Goal: Navigation & Orientation: Find specific page/section

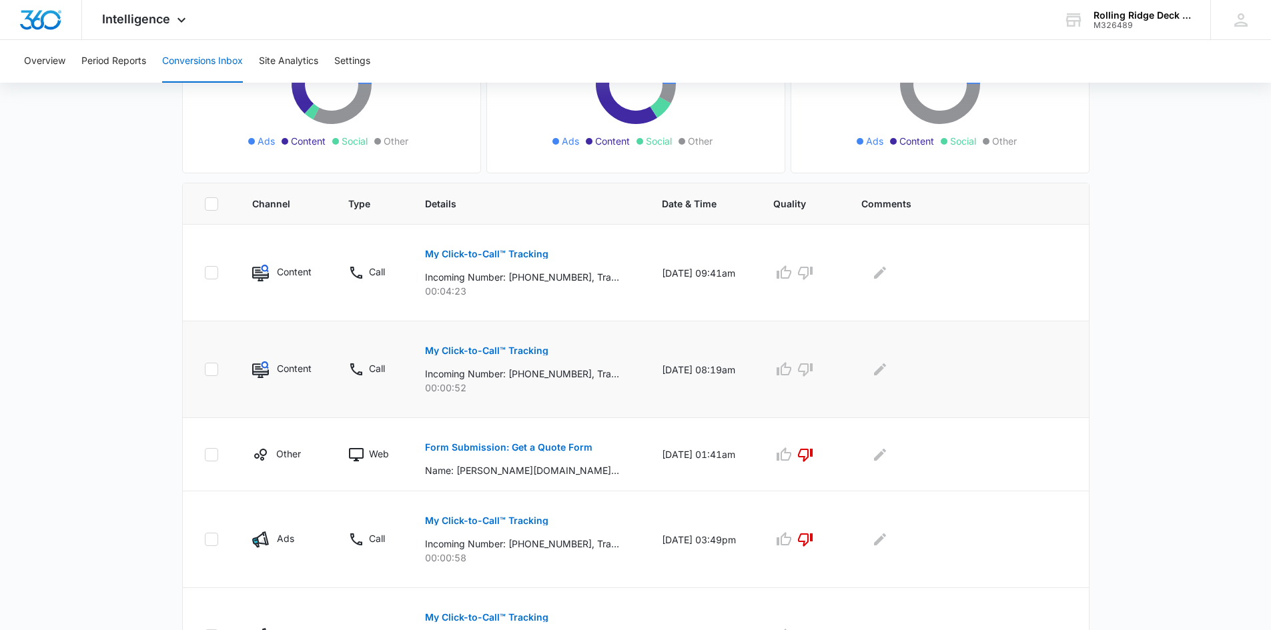
scroll to position [267, 0]
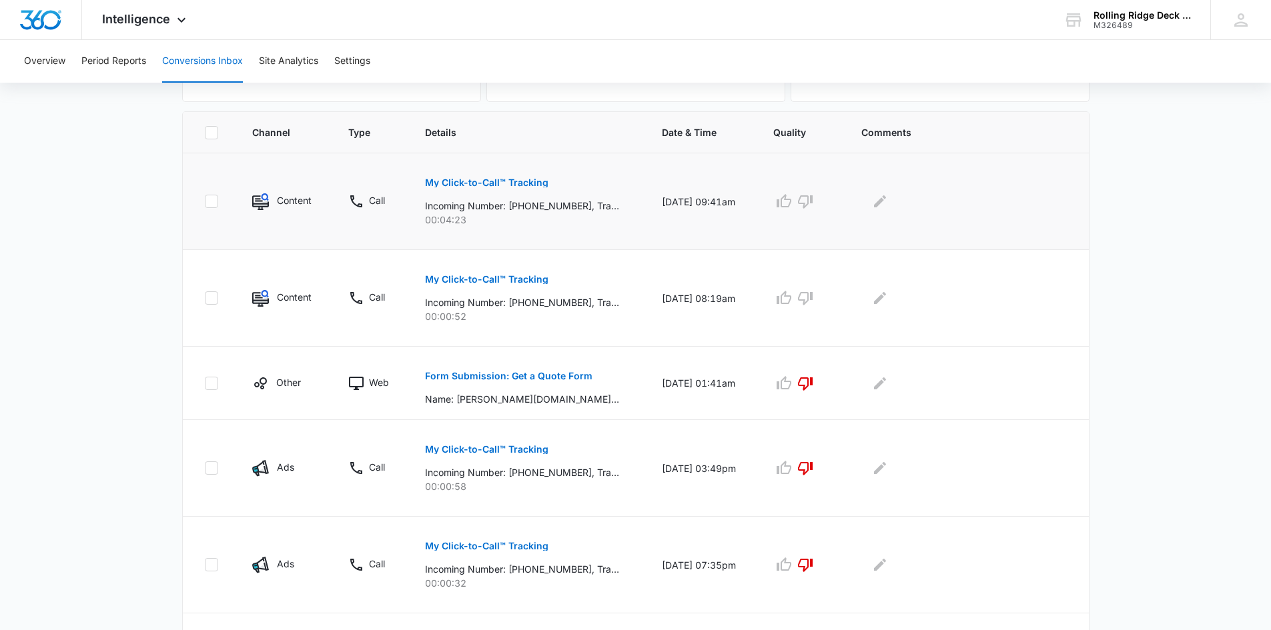
click at [502, 181] on p "My Click-to-Call™ Tracking" at bounding box center [486, 182] width 123 height 9
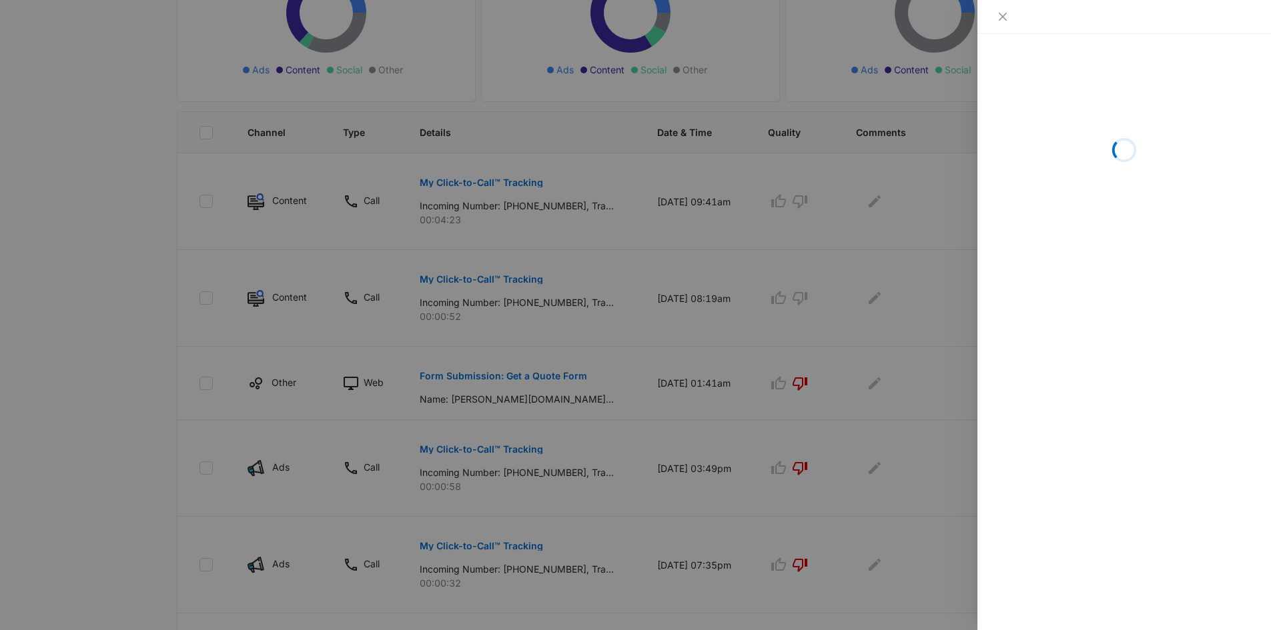
click at [67, 193] on div at bounding box center [635, 315] width 1271 height 630
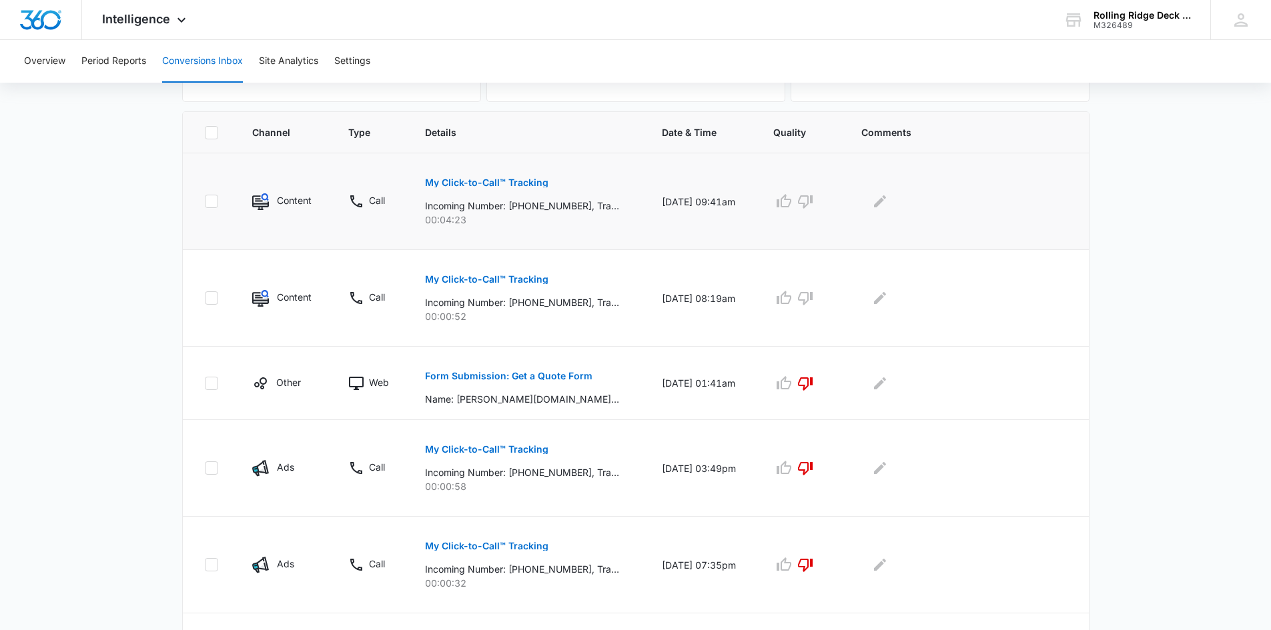
click at [452, 179] on p "My Click-to-Call™ Tracking" at bounding box center [486, 182] width 123 height 9
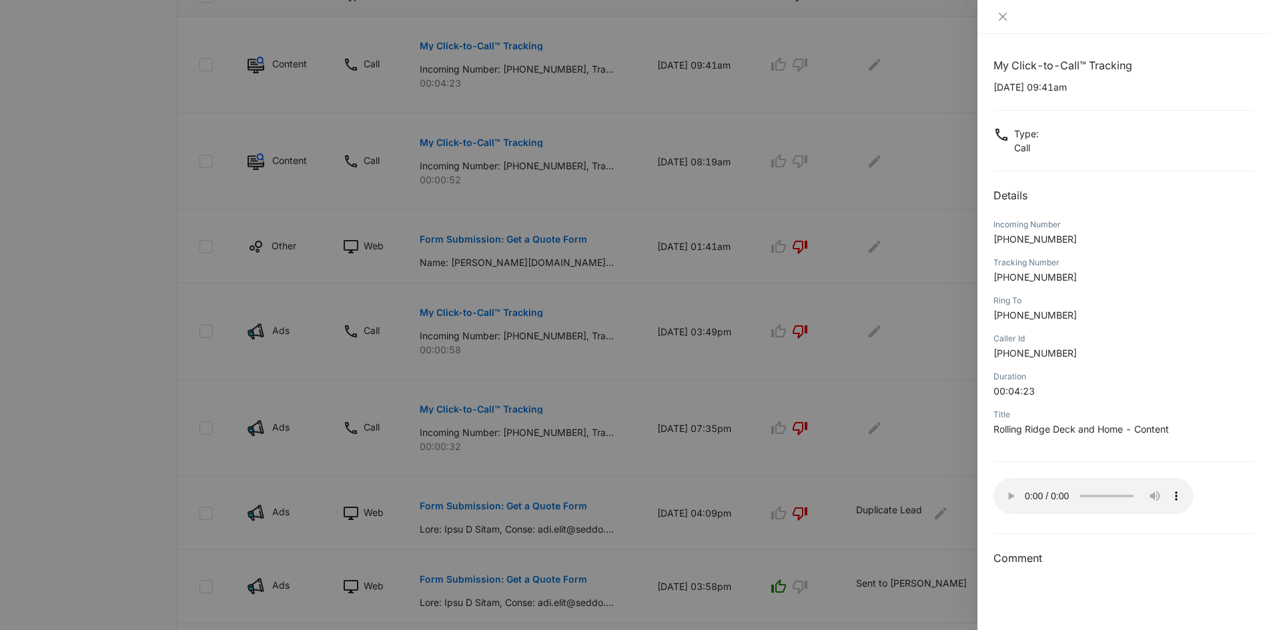
scroll to position [332, 0]
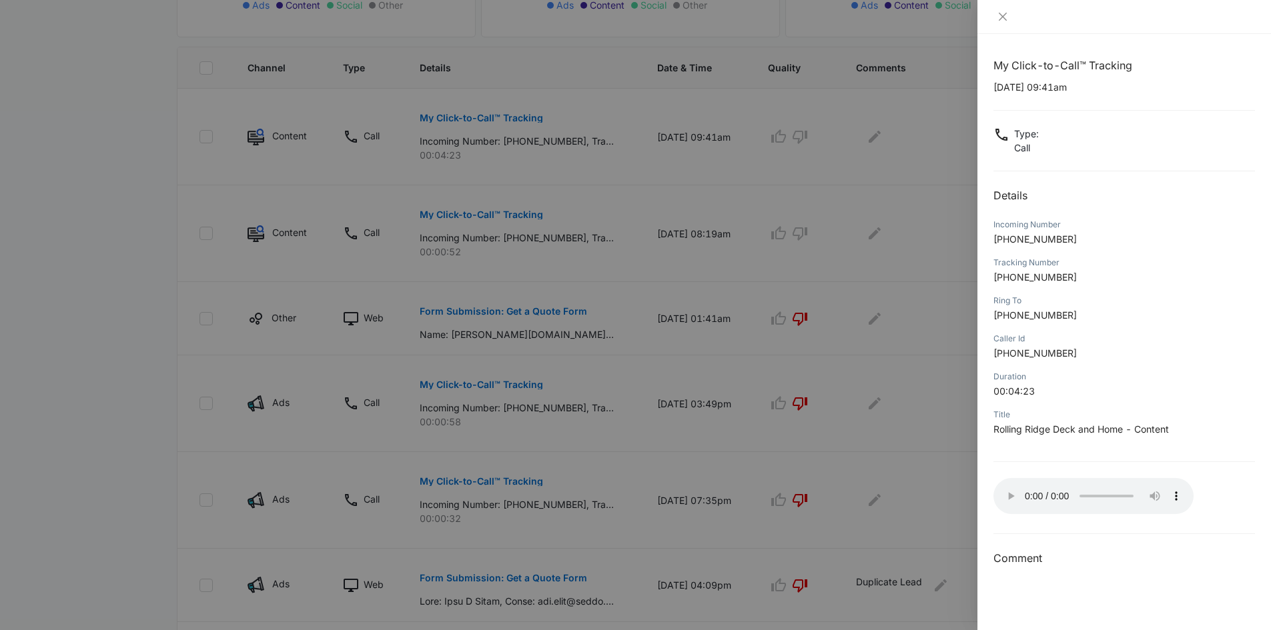
click at [913, 259] on div at bounding box center [635, 315] width 1271 height 630
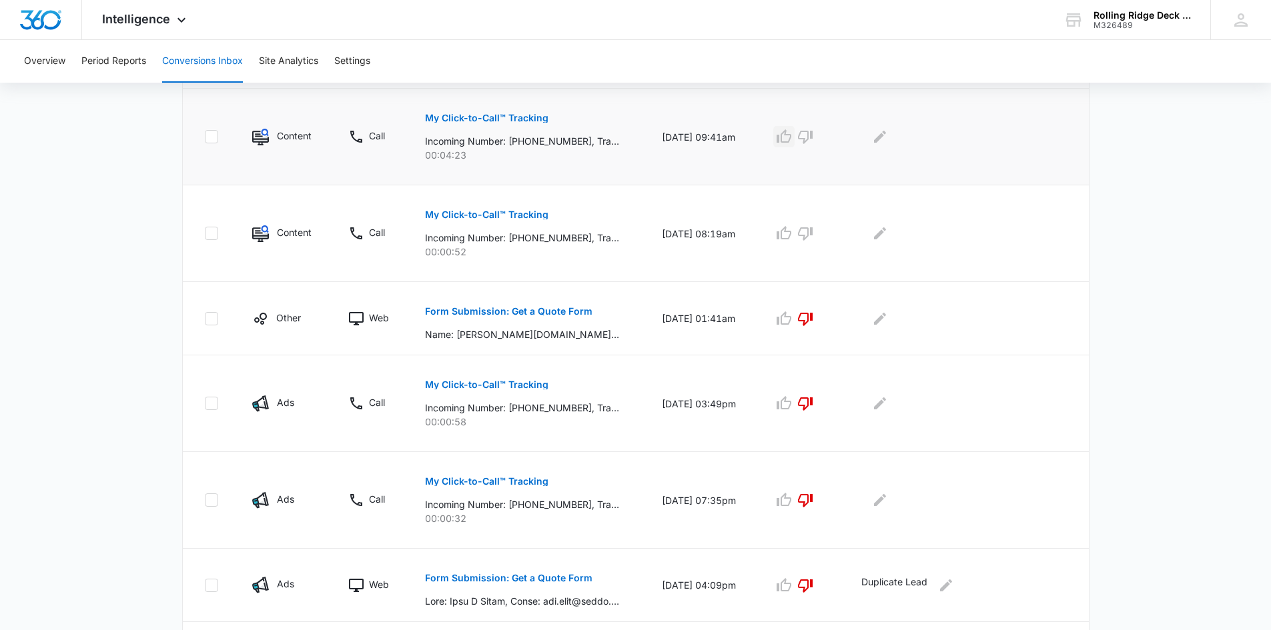
click at [785, 141] on icon "button" at bounding box center [783, 135] width 15 height 13
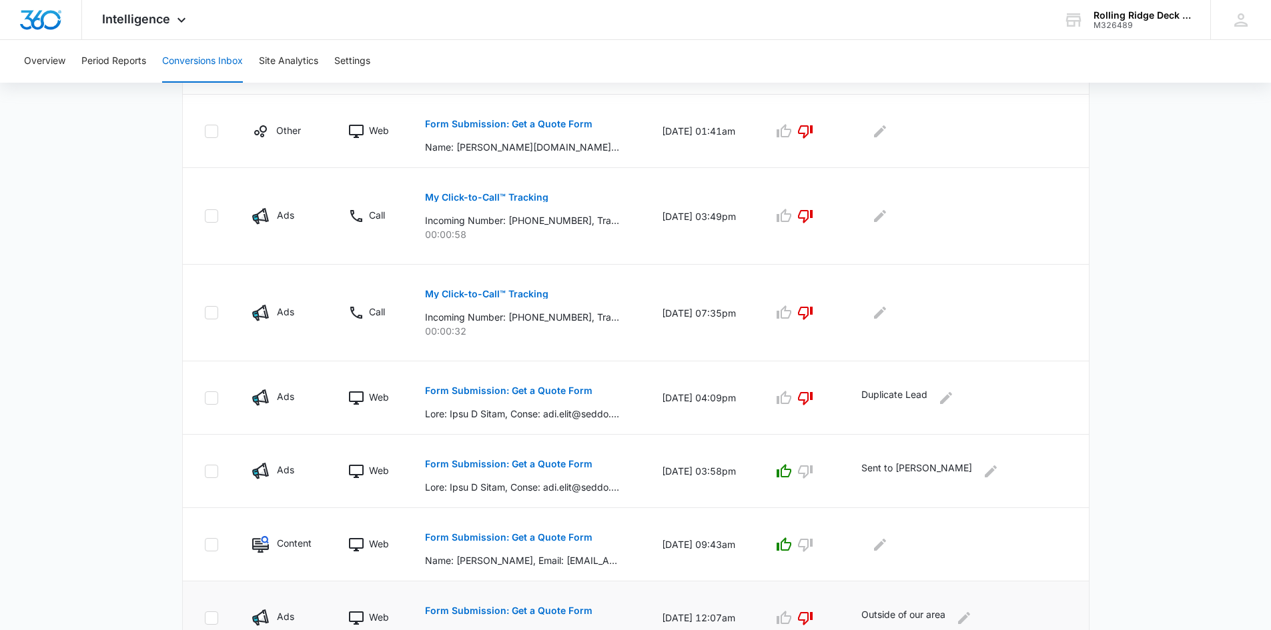
scroll to position [682, 0]
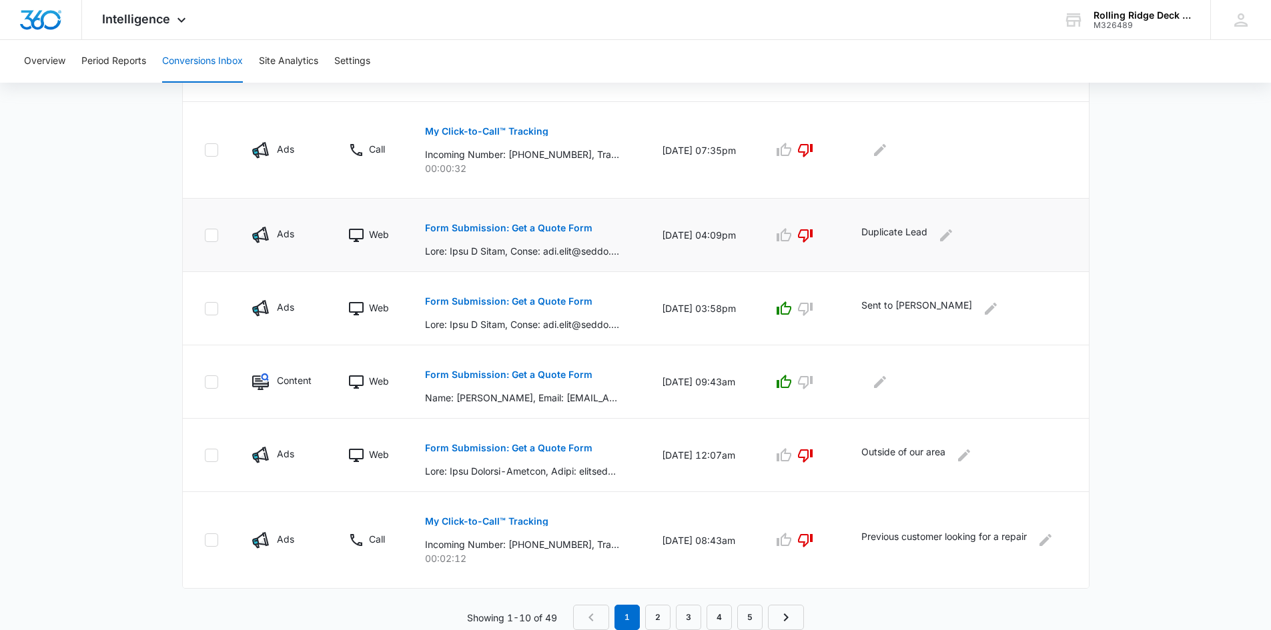
click at [520, 229] on p "Form Submission: Get a Quote Form" at bounding box center [508, 227] width 167 height 9
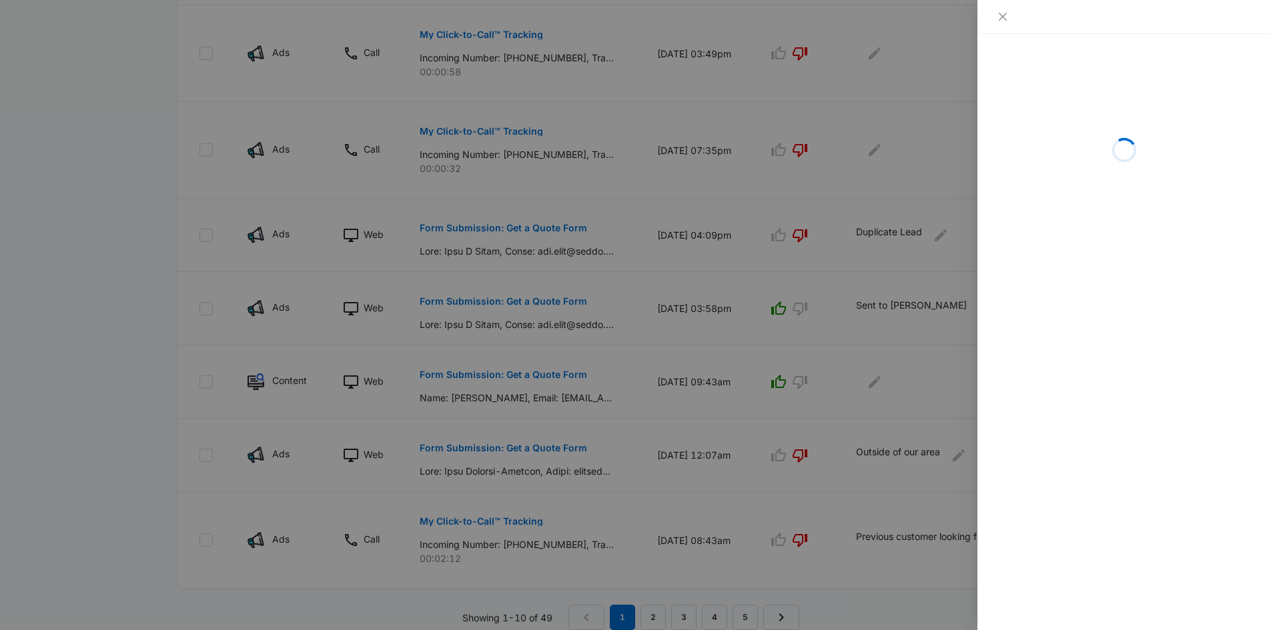
click at [81, 201] on div at bounding box center [635, 315] width 1271 height 630
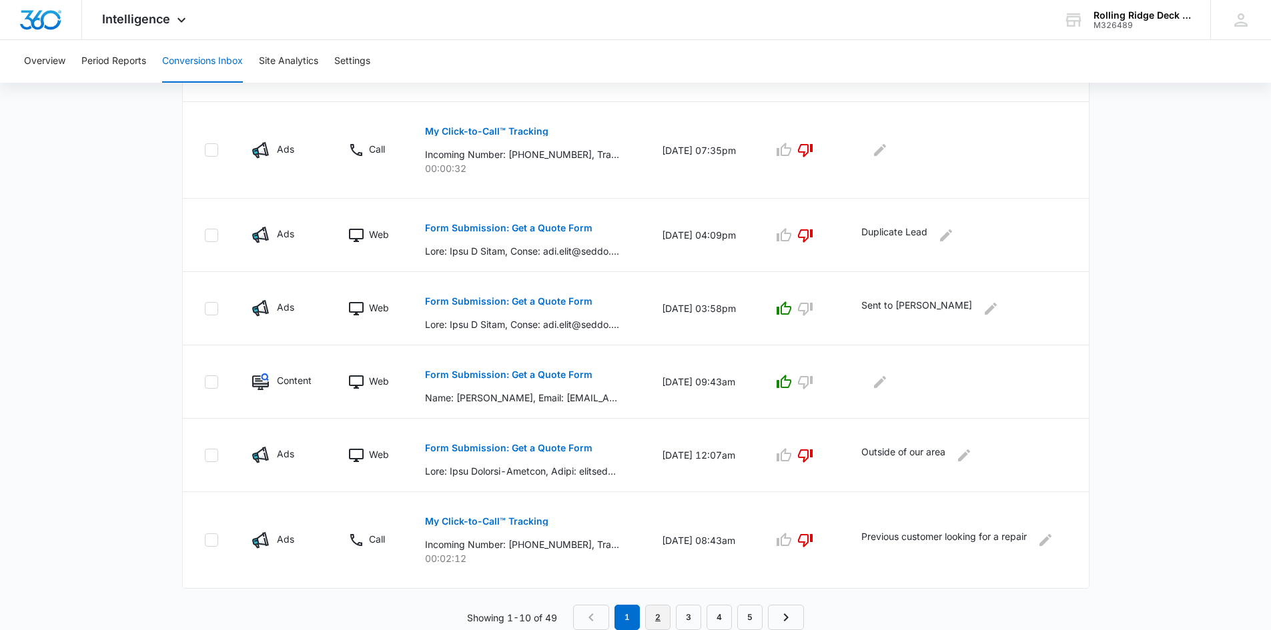
click at [661, 611] on link "2" at bounding box center [657, 617] width 25 height 25
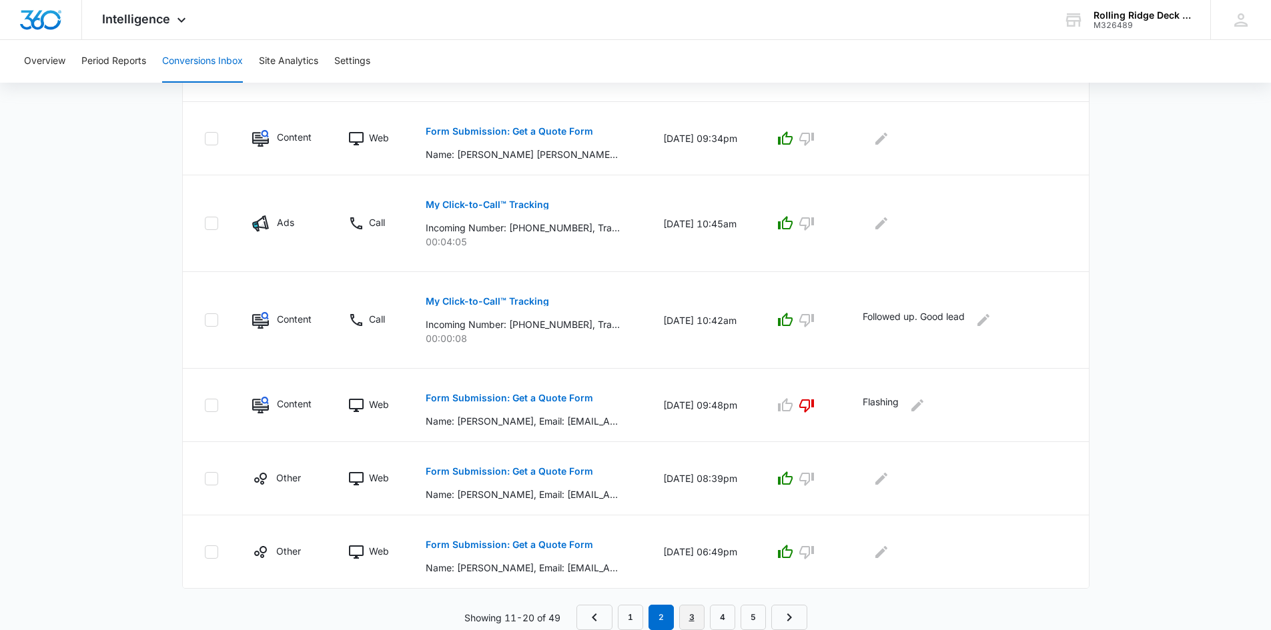
click at [700, 611] on link "3" at bounding box center [691, 617] width 25 height 25
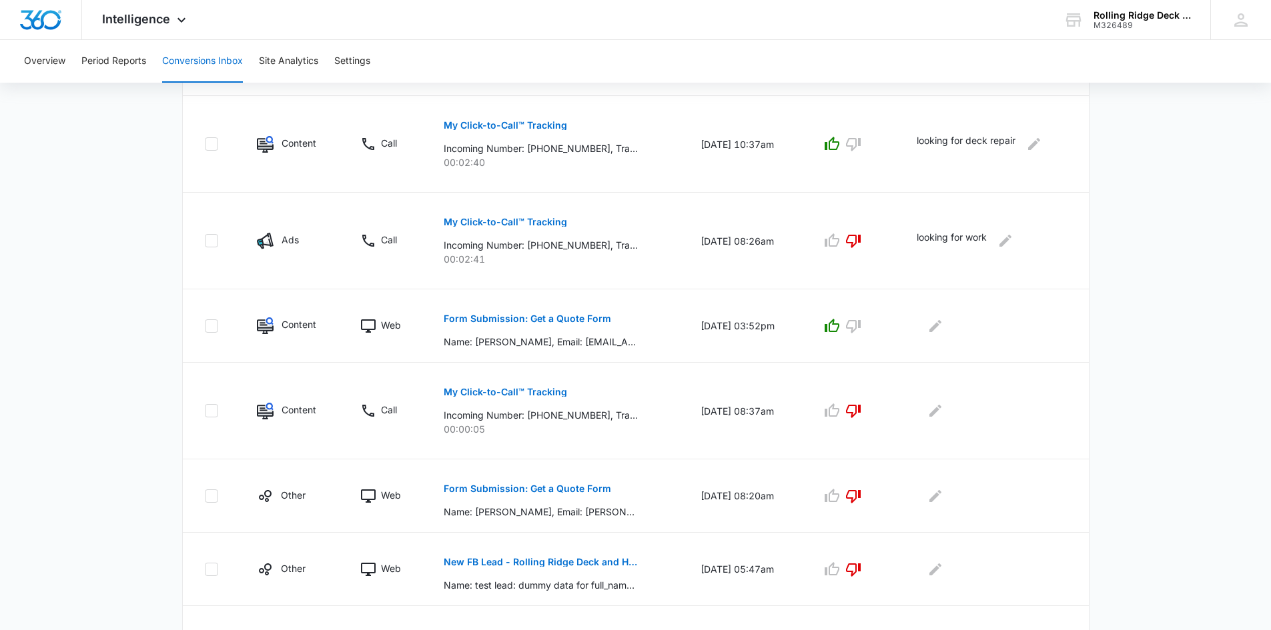
scroll to position [0, 0]
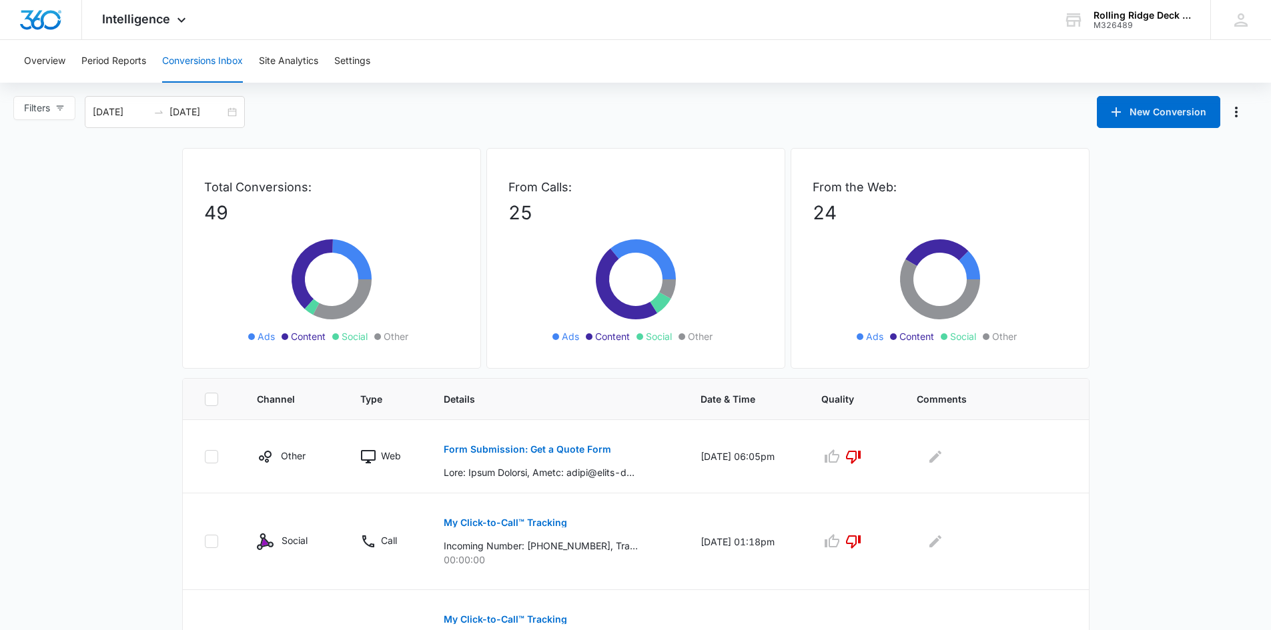
drag, startPoint x: 1130, startPoint y: 302, endPoint x: 1123, endPoint y: 86, distance: 215.6
click at [1238, 23] on icon at bounding box center [1240, 19] width 13 height 13
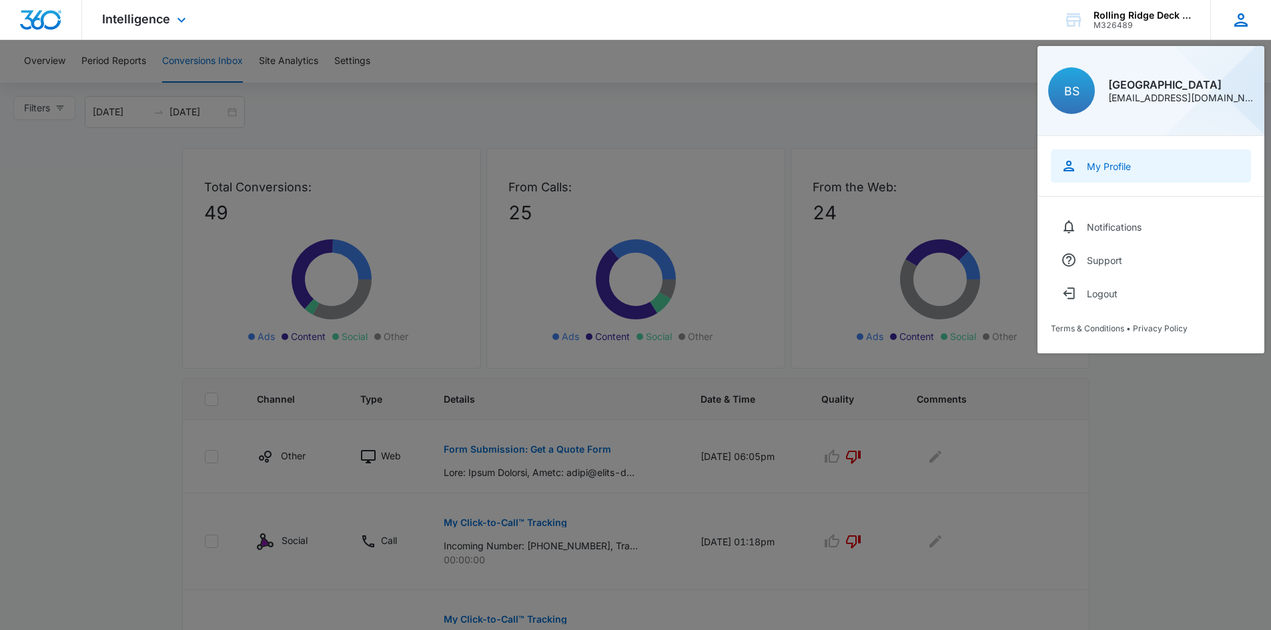
click at [1104, 156] on link "My Profile" at bounding box center [1151, 165] width 200 height 33
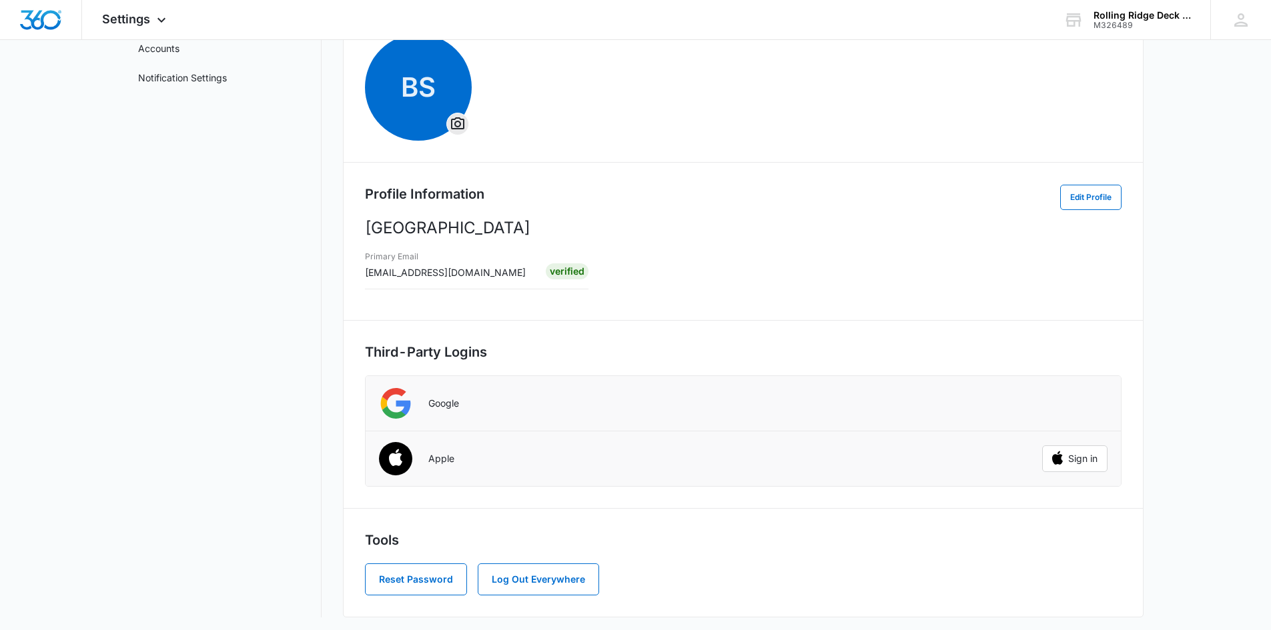
scroll to position [113, 0]
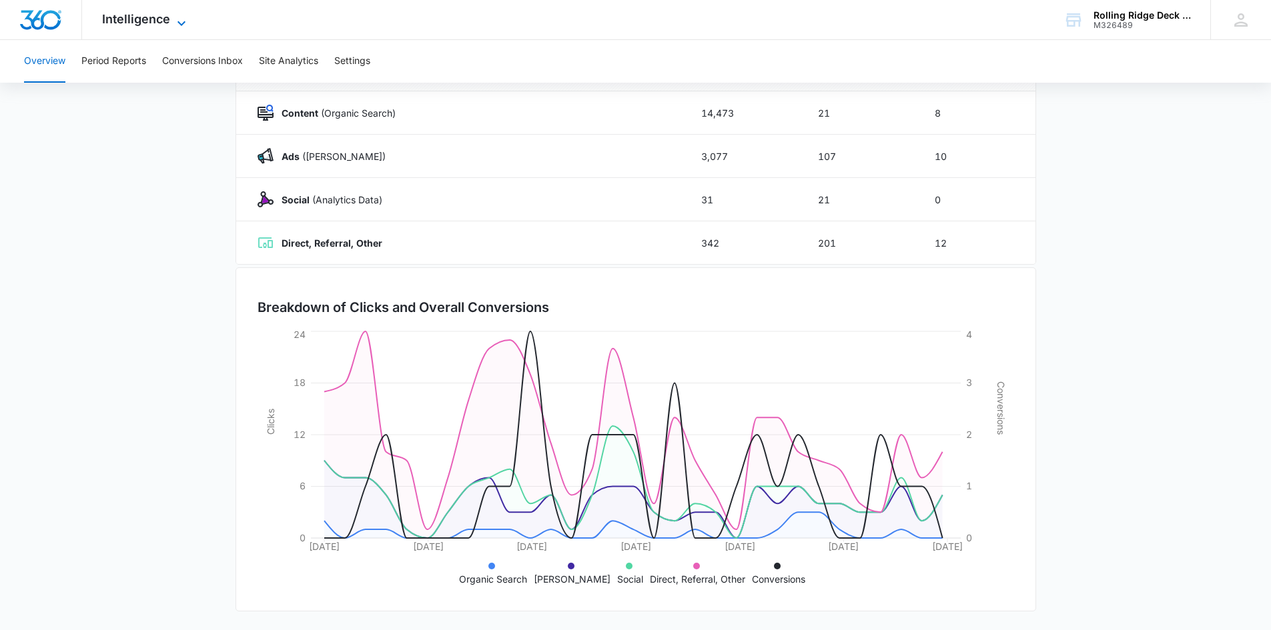
click at [123, 21] on span "Intelligence" at bounding box center [136, 19] width 68 height 14
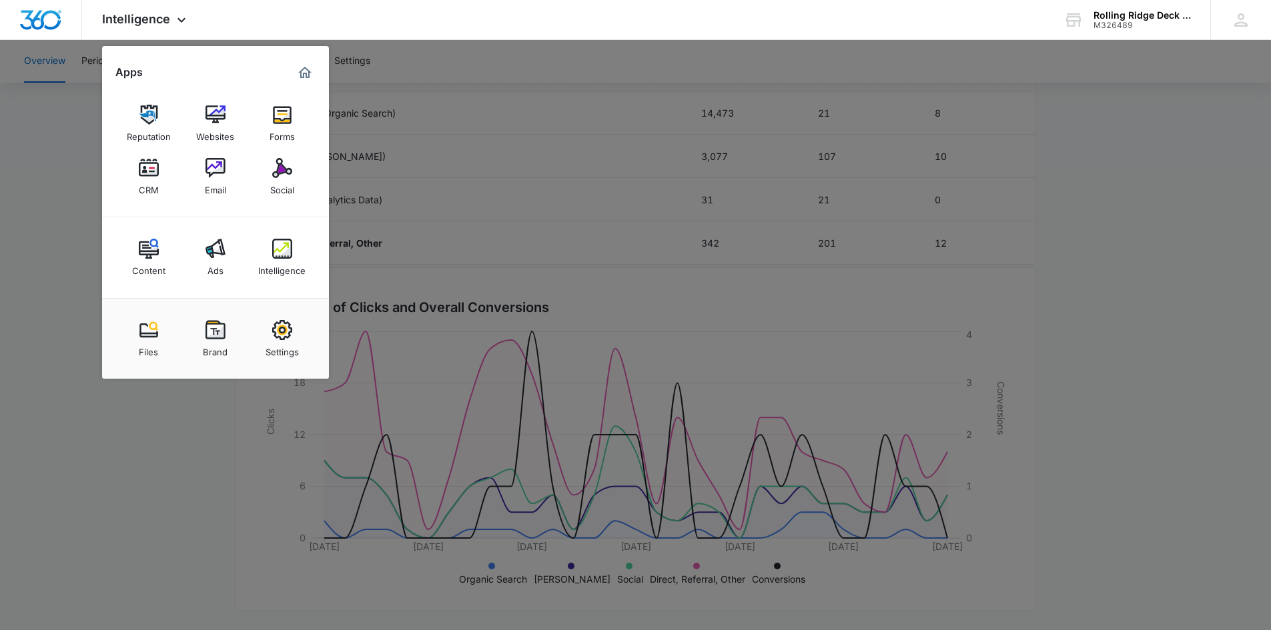
click at [1083, 257] on div at bounding box center [635, 315] width 1271 height 630
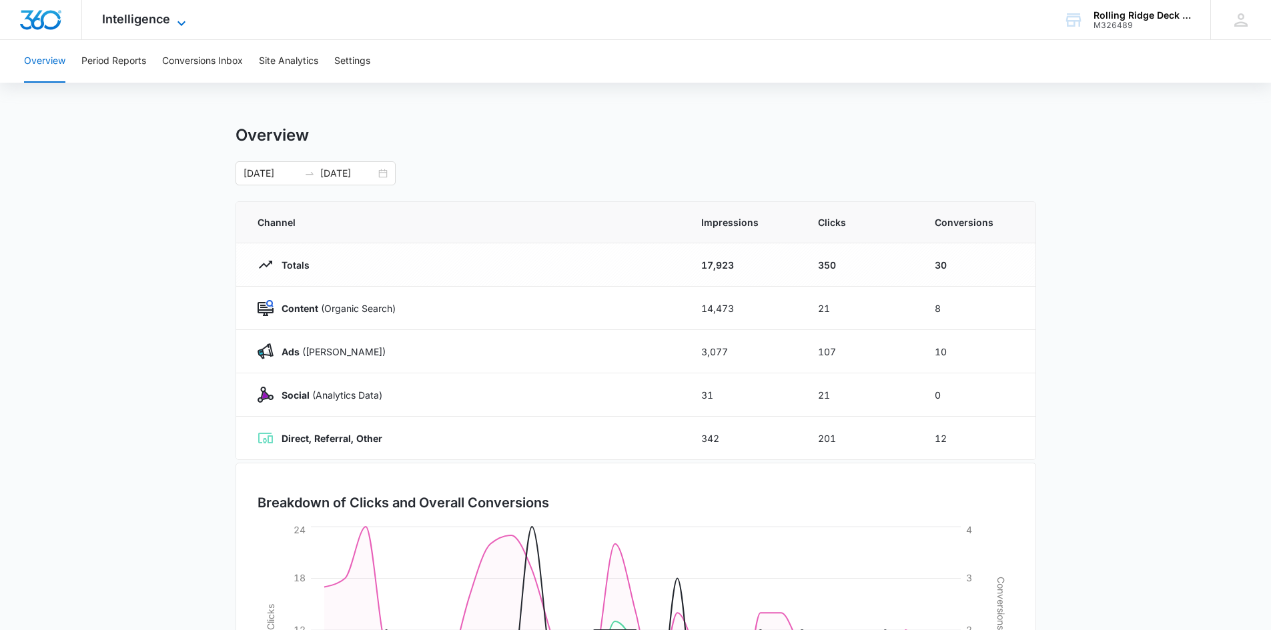
click at [138, 20] on span "Intelligence" at bounding box center [136, 19] width 68 height 14
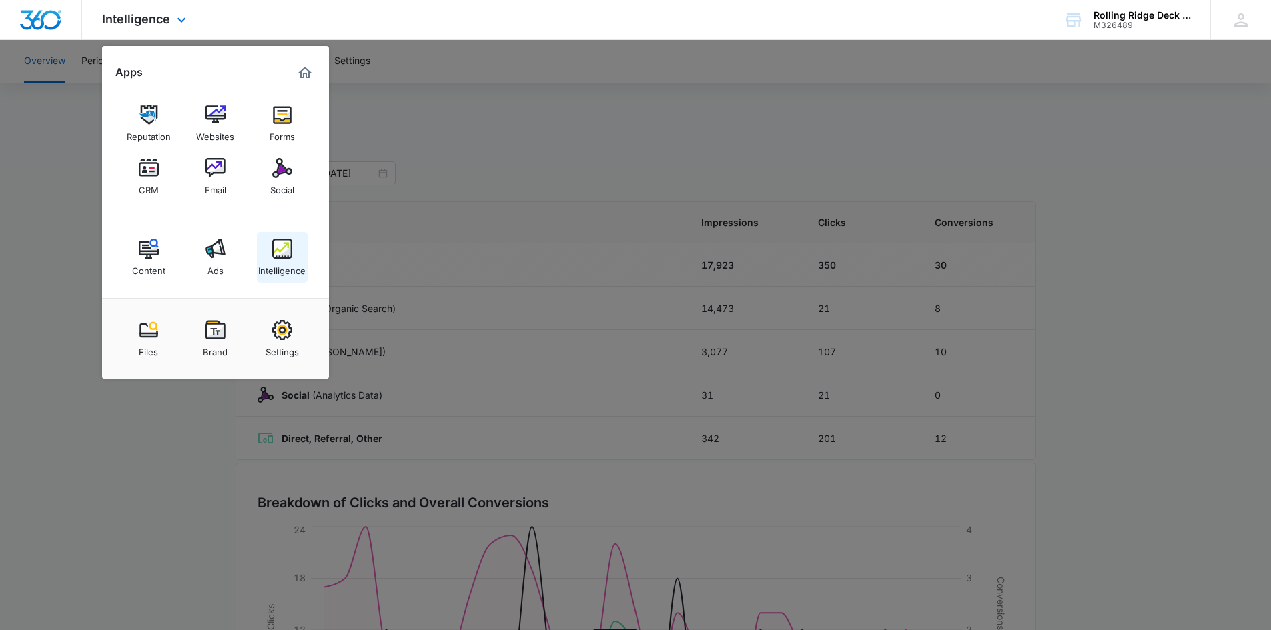
click at [285, 257] on img at bounding box center [282, 249] width 20 height 20
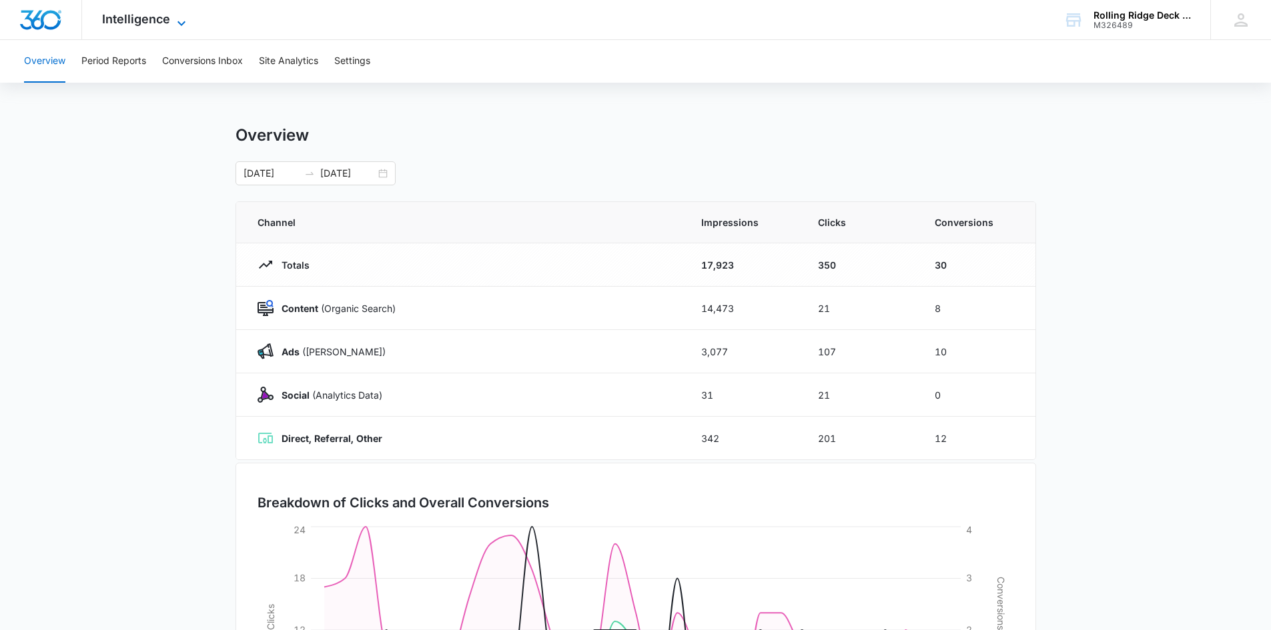
click at [140, 23] on span "Intelligence" at bounding box center [136, 19] width 68 height 14
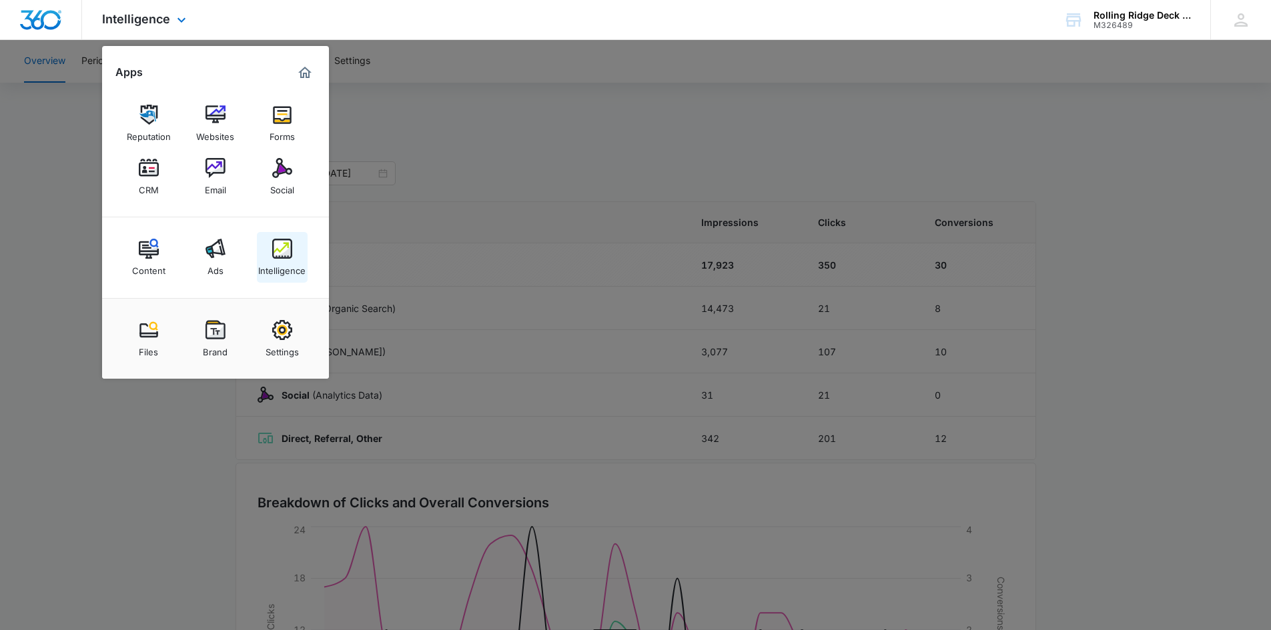
click at [283, 262] on div "Intelligence" at bounding box center [281, 267] width 47 height 17
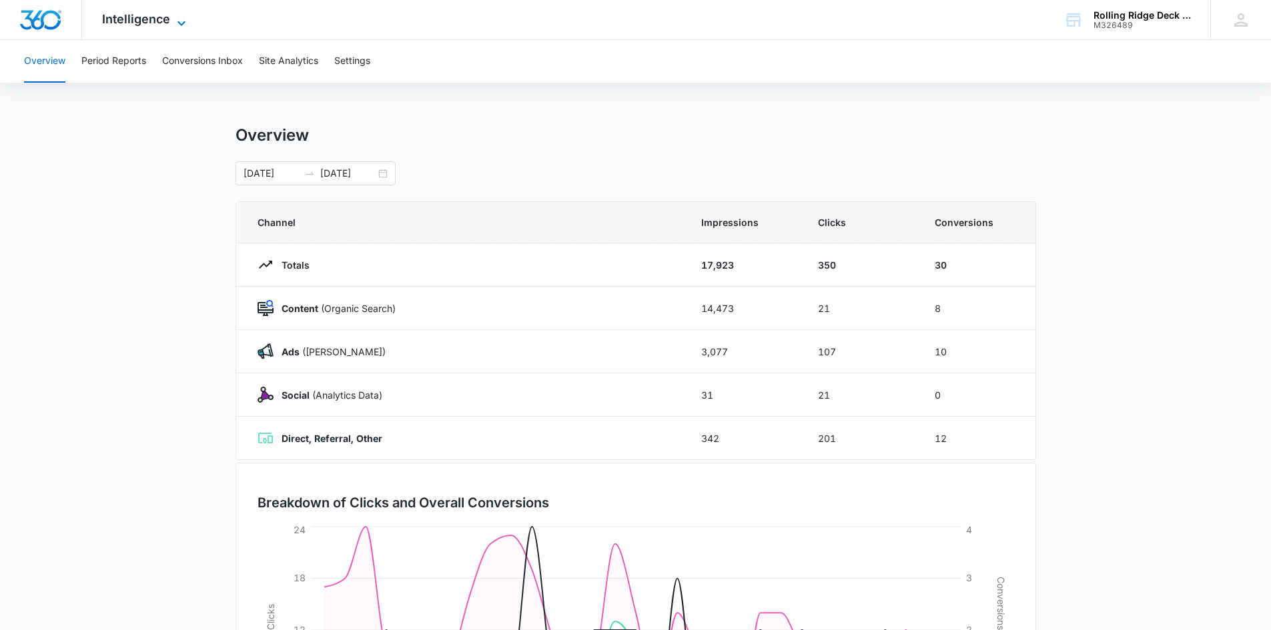
click at [162, 25] on span "Intelligence" at bounding box center [136, 19] width 68 height 14
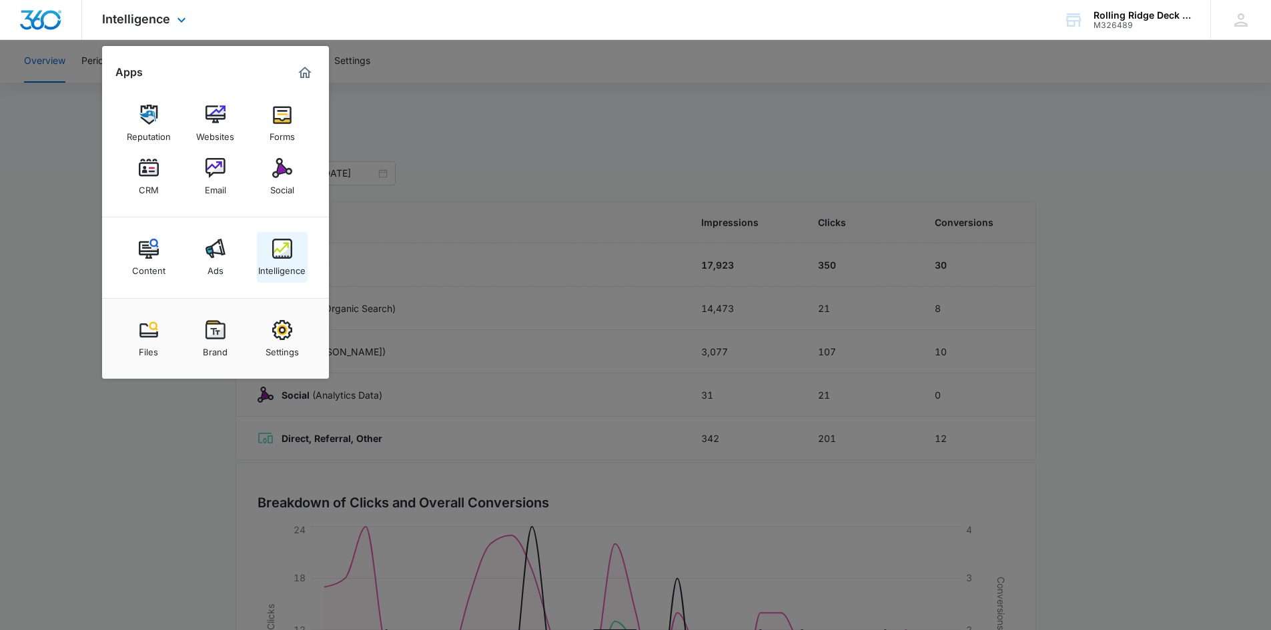
click at [288, 264] on div "Intelligence" at bounding box center [281, 267] width 47 height 17
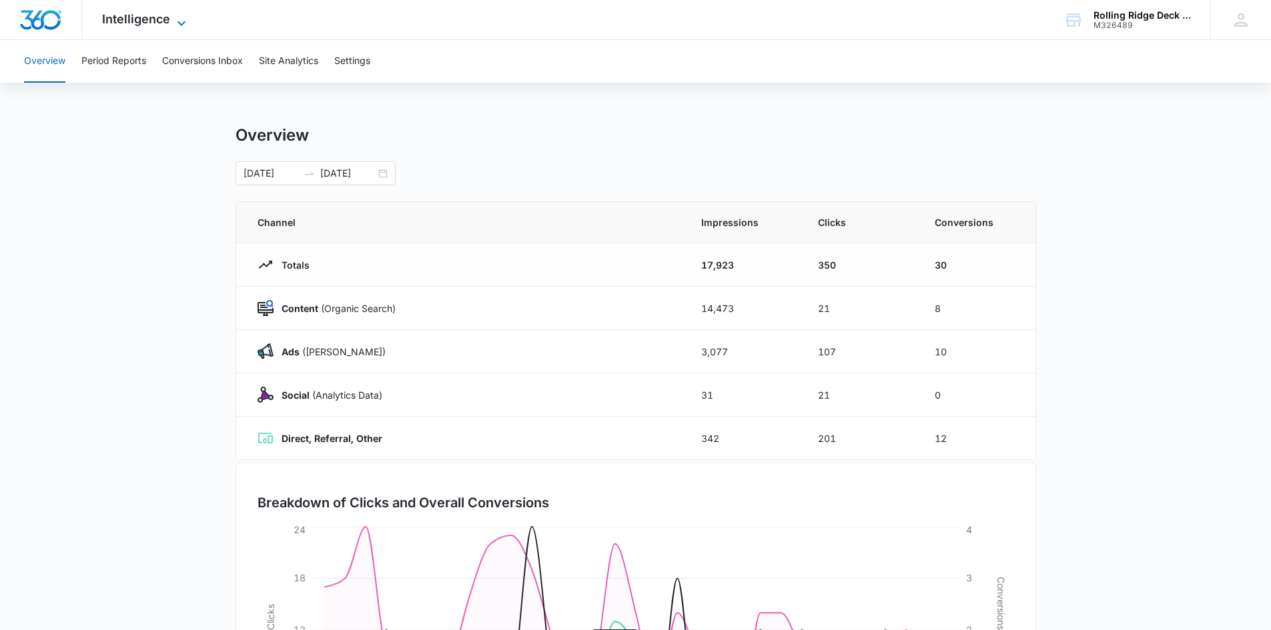
click at [149, 19] on span "Intelligence" at bounding box center [136, 19] width 68 height 14
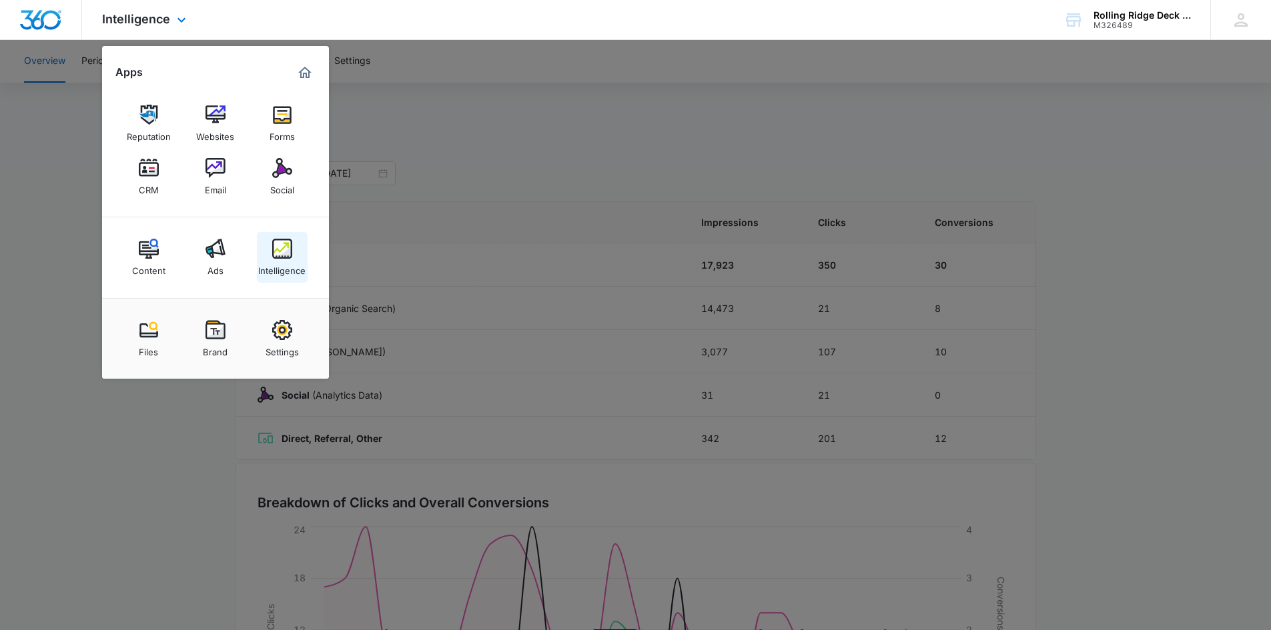
click at [279, 261] on div "Intelligence" at bounding box center [281, 267] width 47 height 17
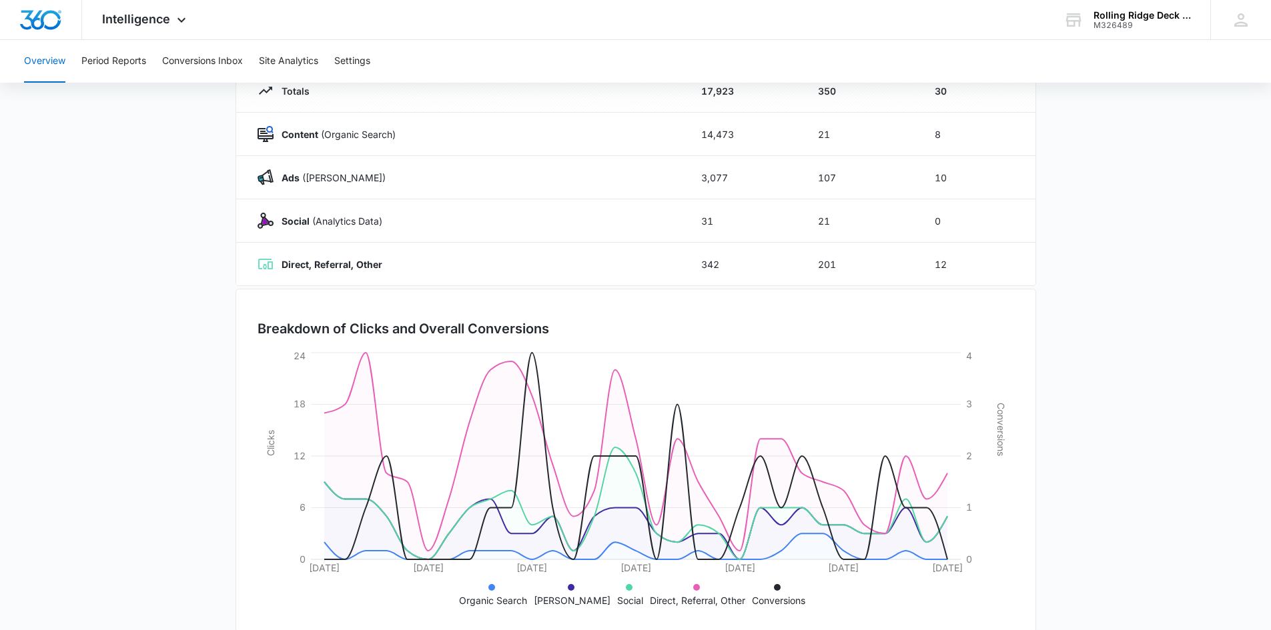
scroll to position [195, 0]
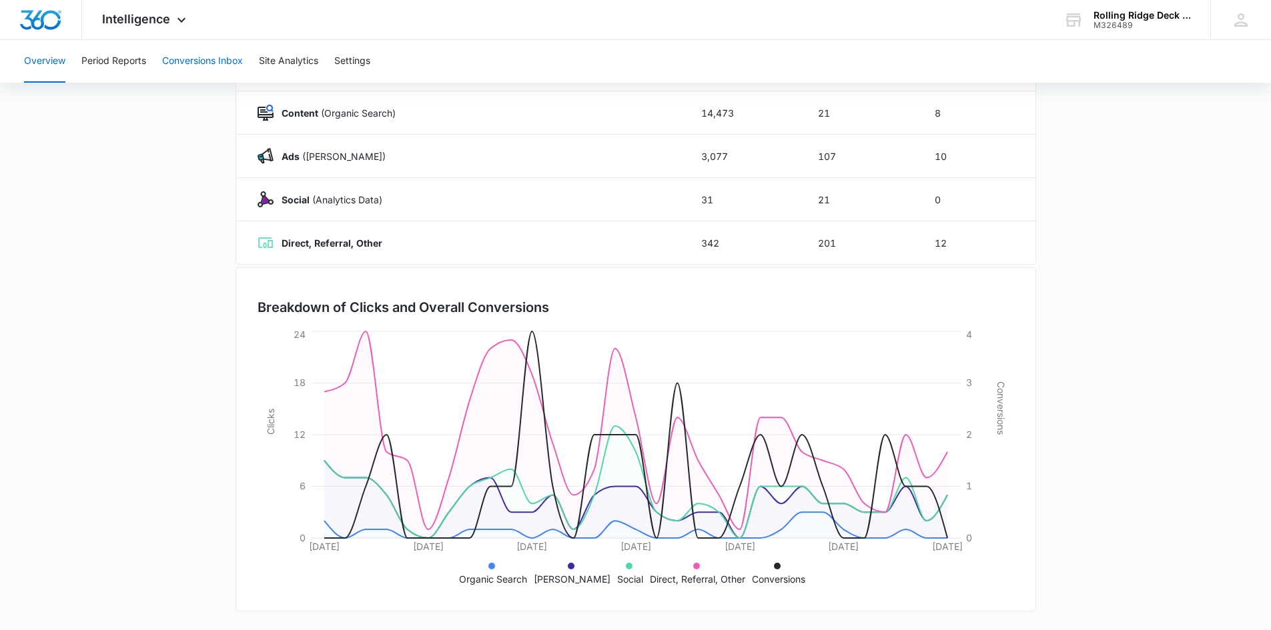
click at [215, 50] on button "Conversions Inbox" at bounding box center [202, 61] width 81 height 43
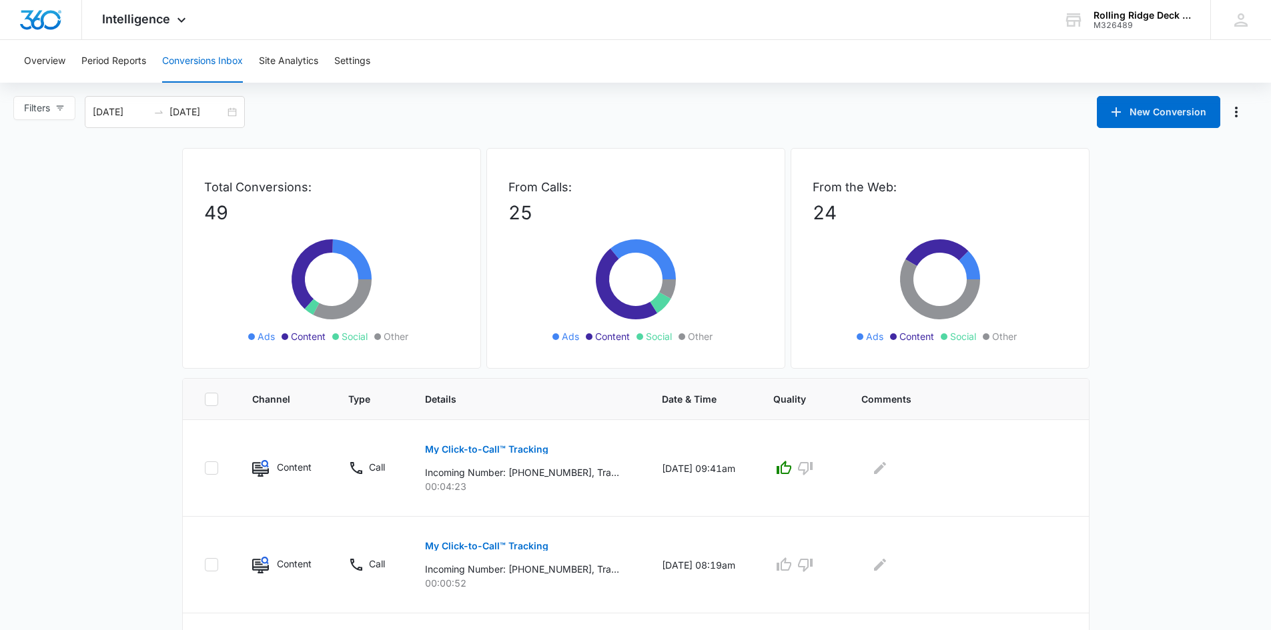
drag, startPoint x: 103, startPoint y: 295, endPoint x: 114, endPoint y: 191, distance: 104.0
click at [55, 57] on button "Overview" at bounding box center [44, 61] width 41 height 43
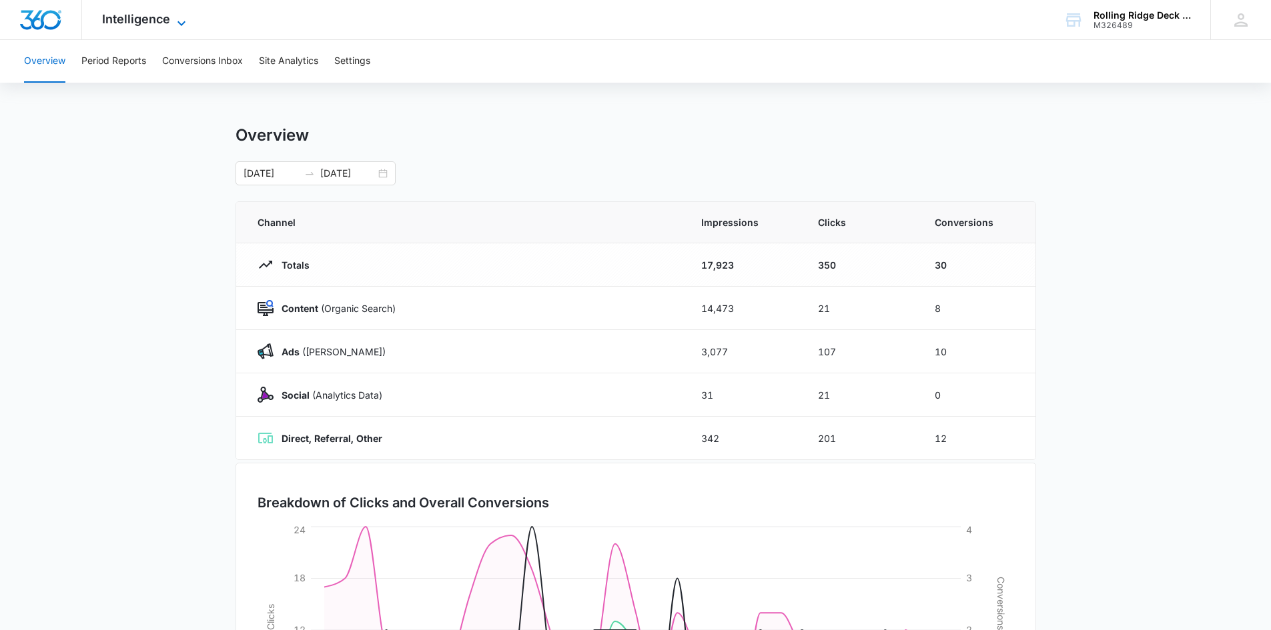
click at [115, 15] on span "Intelligence" at bounding box center [136, 19] width 68 height 14
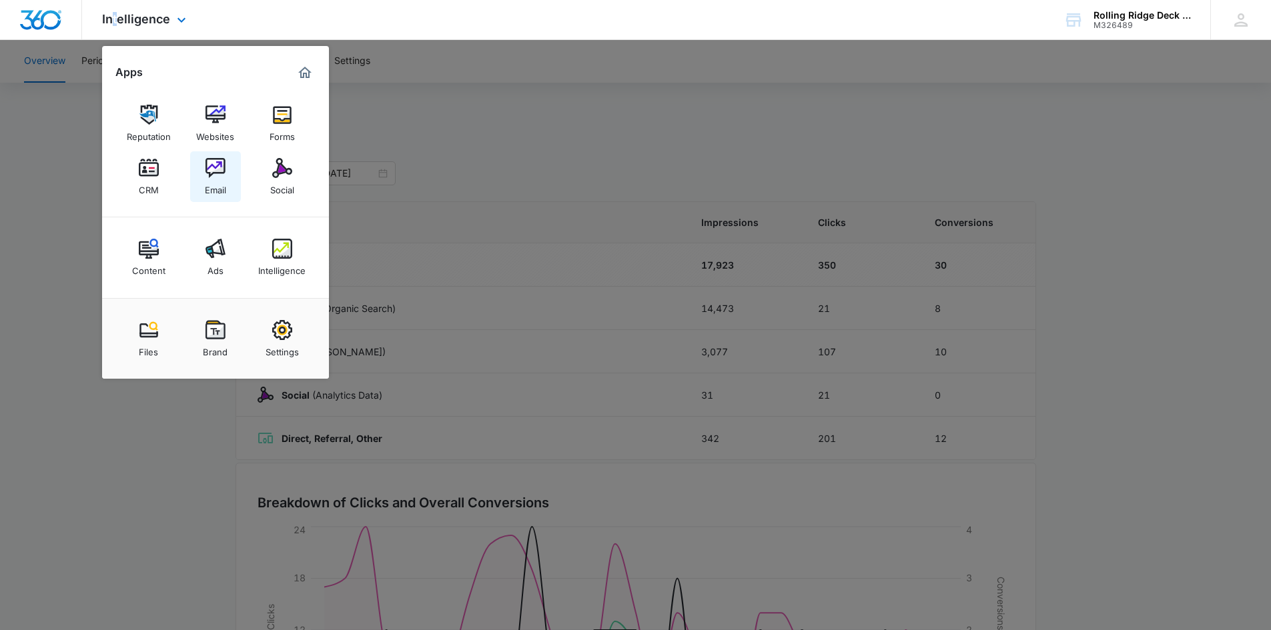
click at [213, 171] on img at bounding box center [215, 168] width 20 height 20
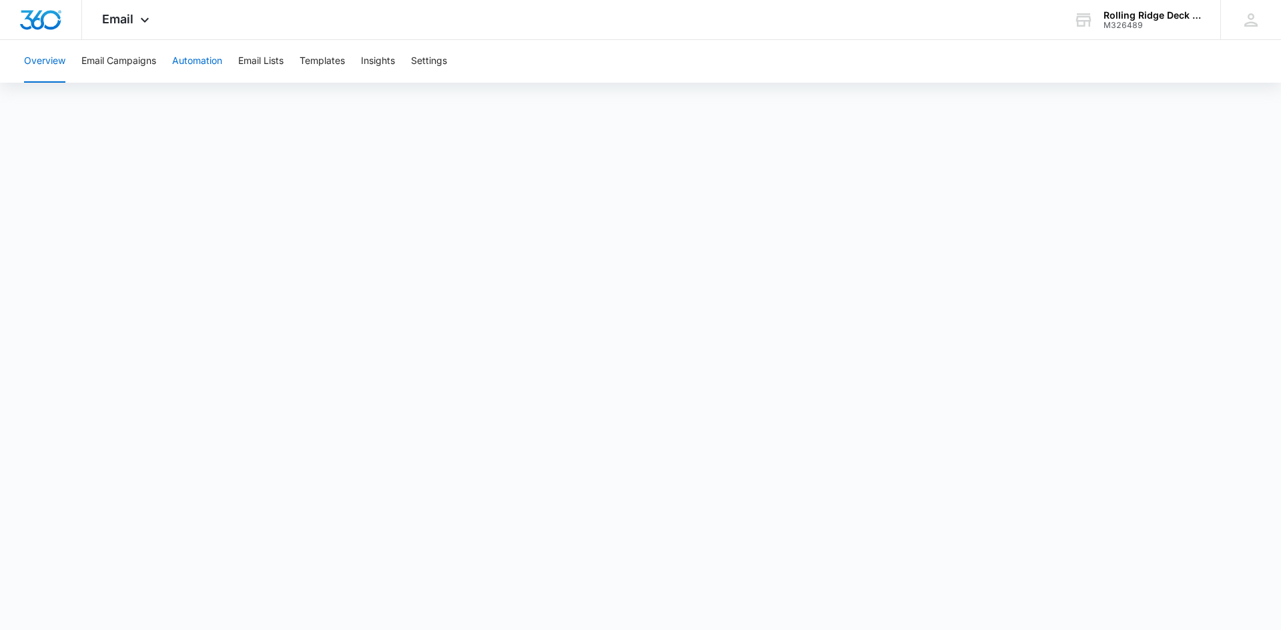
click at [196, 58] on button "Automation" at bounding box center [197, 61] width 50 height 43
click at [1129, 19] on div "Rolling Ridge Deck and Home, Inc" at bounding box center [1151, 15] width 97 height 11
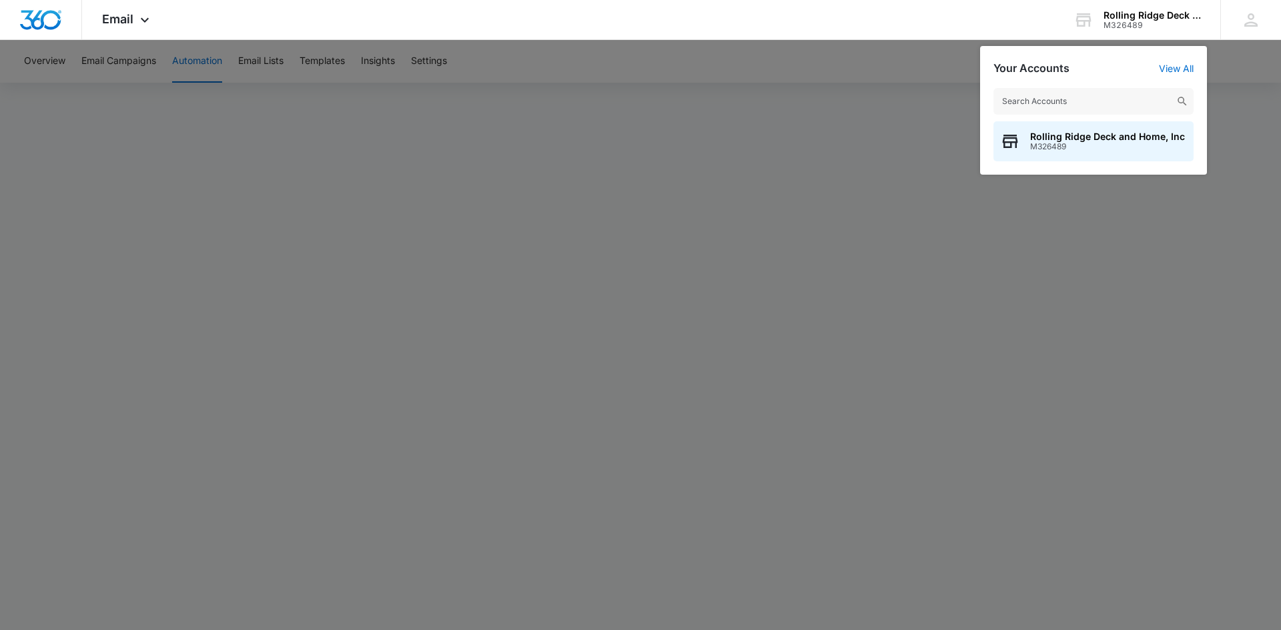
click at [765, 71] on div at bounding box center [640, 315] width 1281 height 630
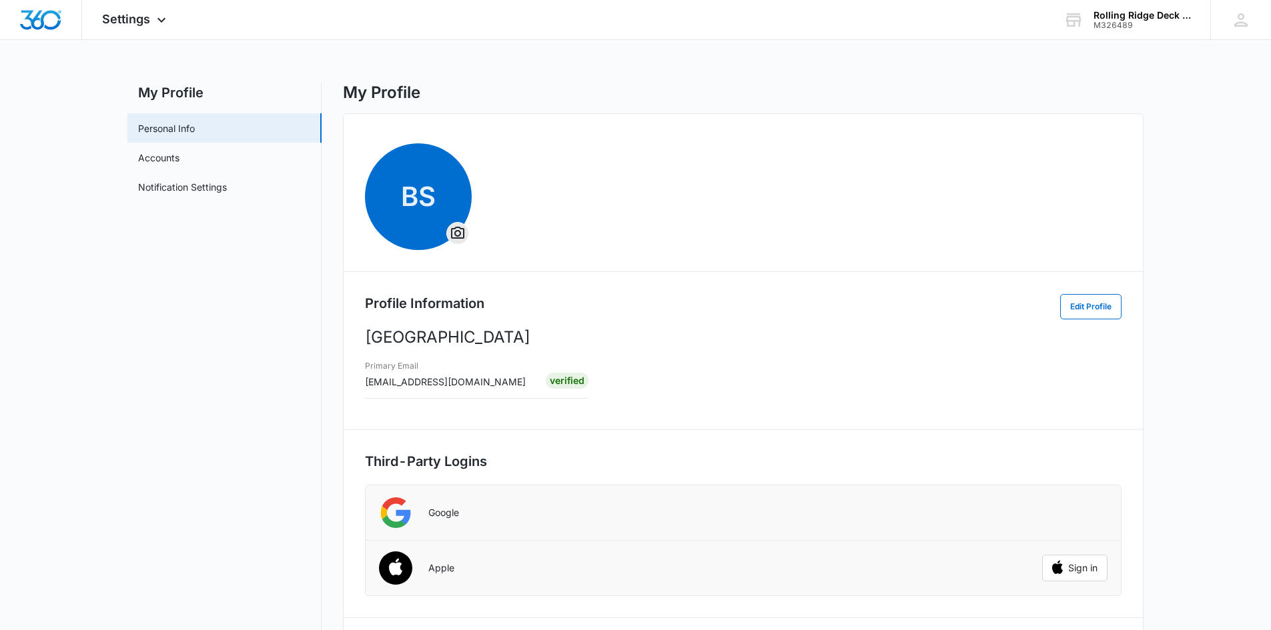
drag, startPoint x: 229, startPoint y: 347, endPoint x: 229, endPoint y: 102, distance: 244.8
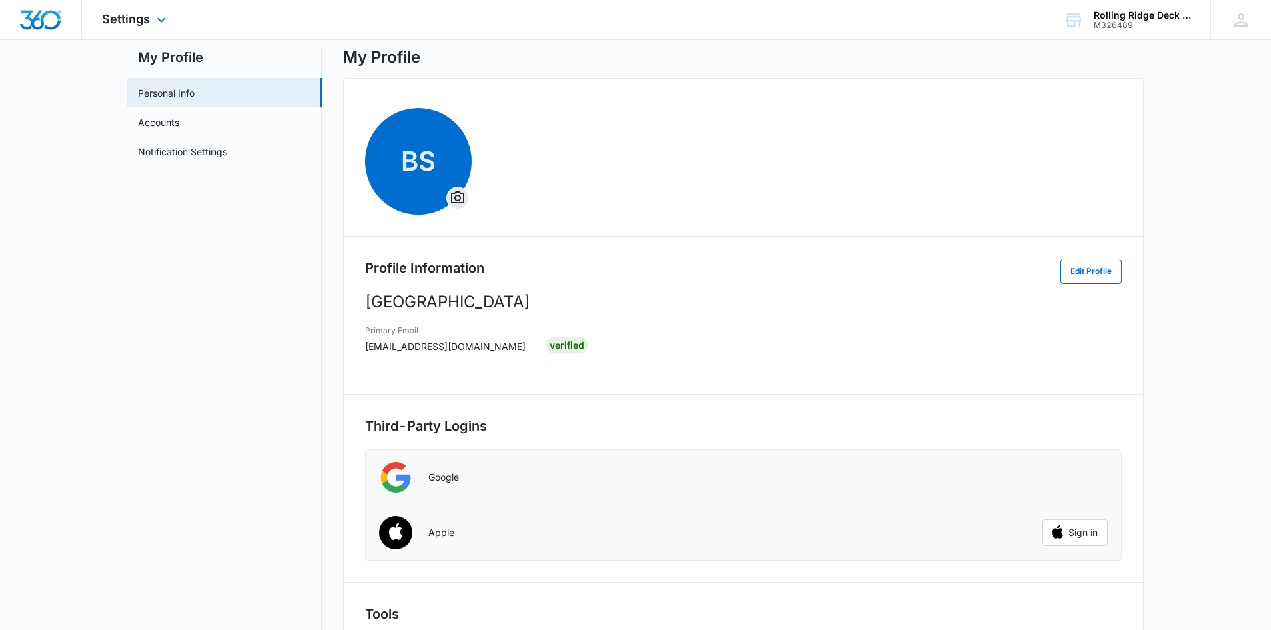
scroll to position [67, 0]
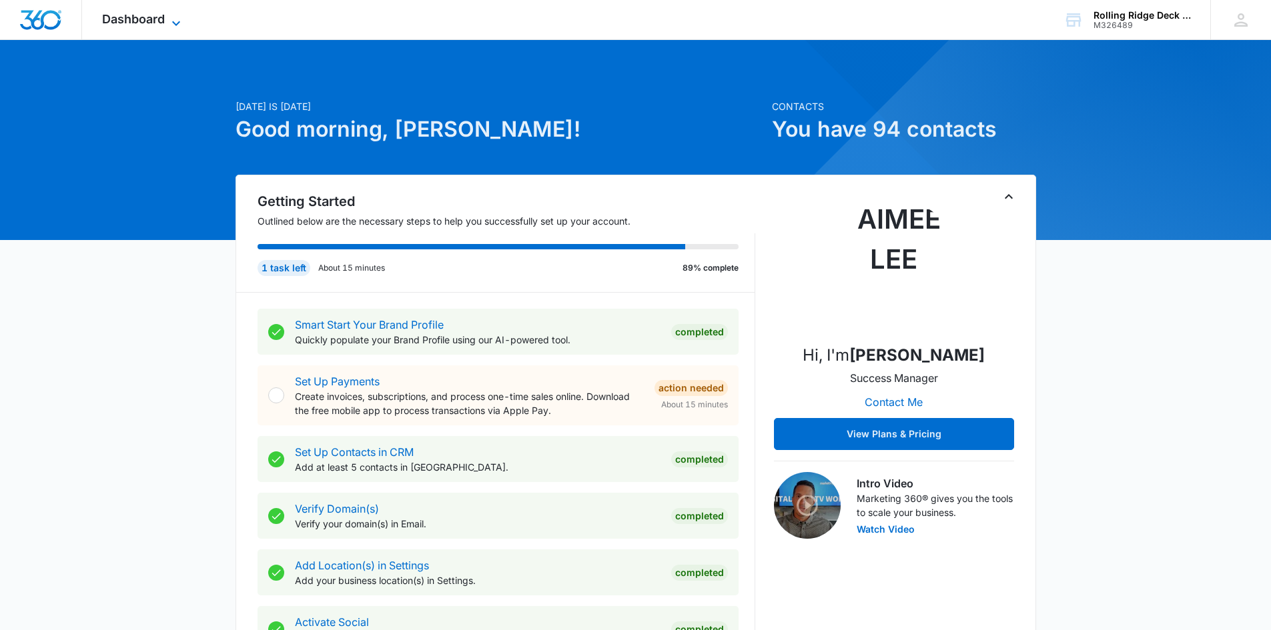
click at [145, 14] on span "Dashboard" at bounding box center [133, 19] width 63 height 14
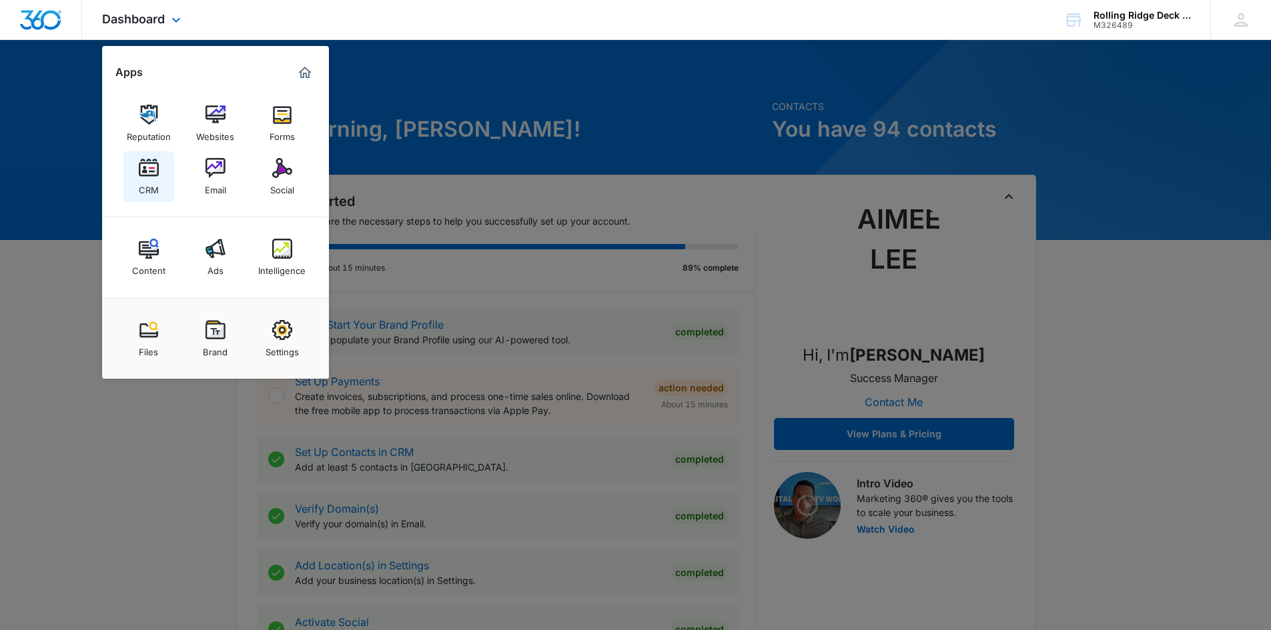
click at [141, 176] on img at bounding box center [149, 168] width 20 height 20
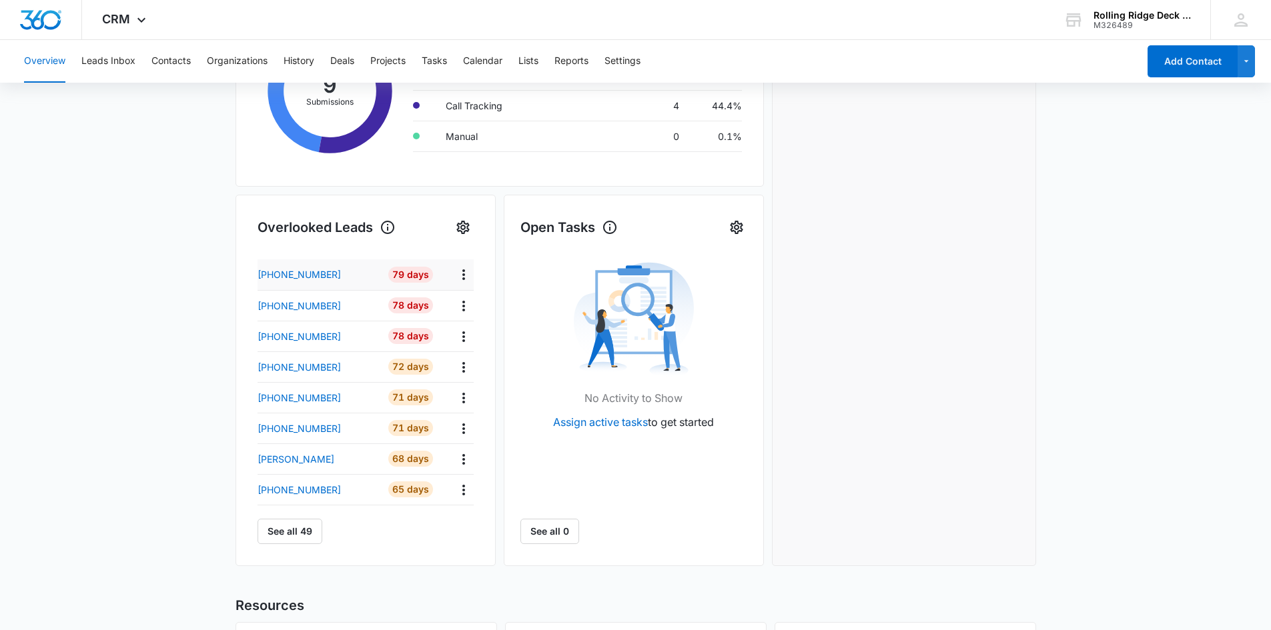
scroll to position [334, 0]
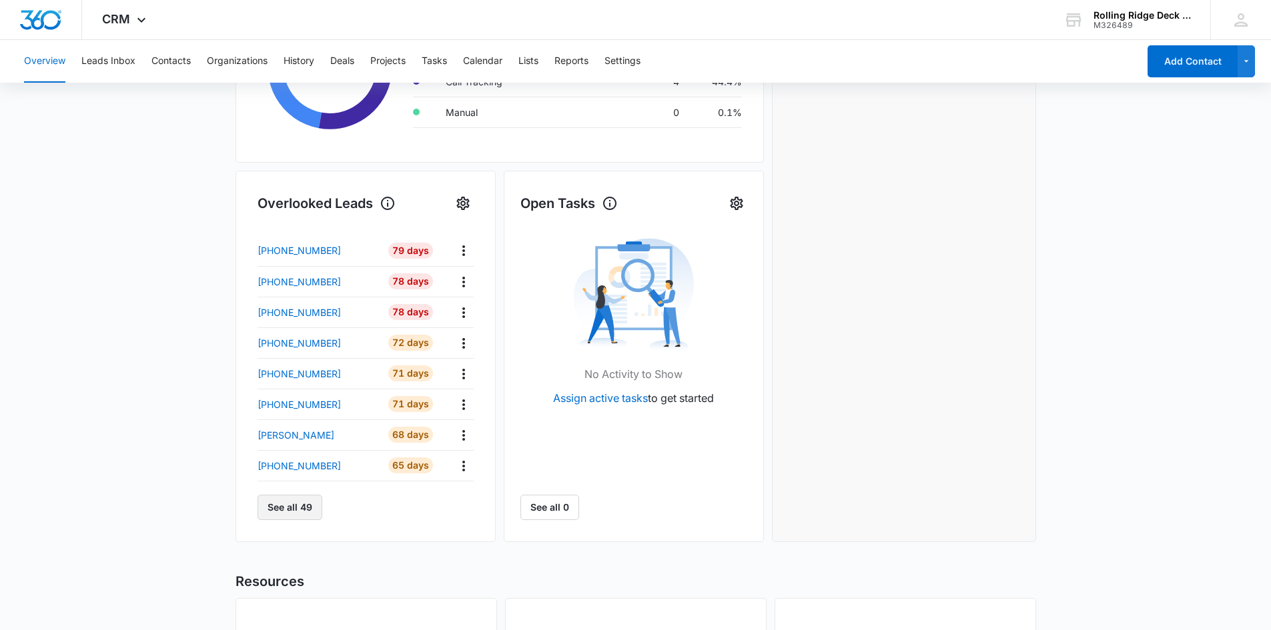
click at [308, 510] on button "See all 49" at bounding box center [289, 507] width 65 height 25
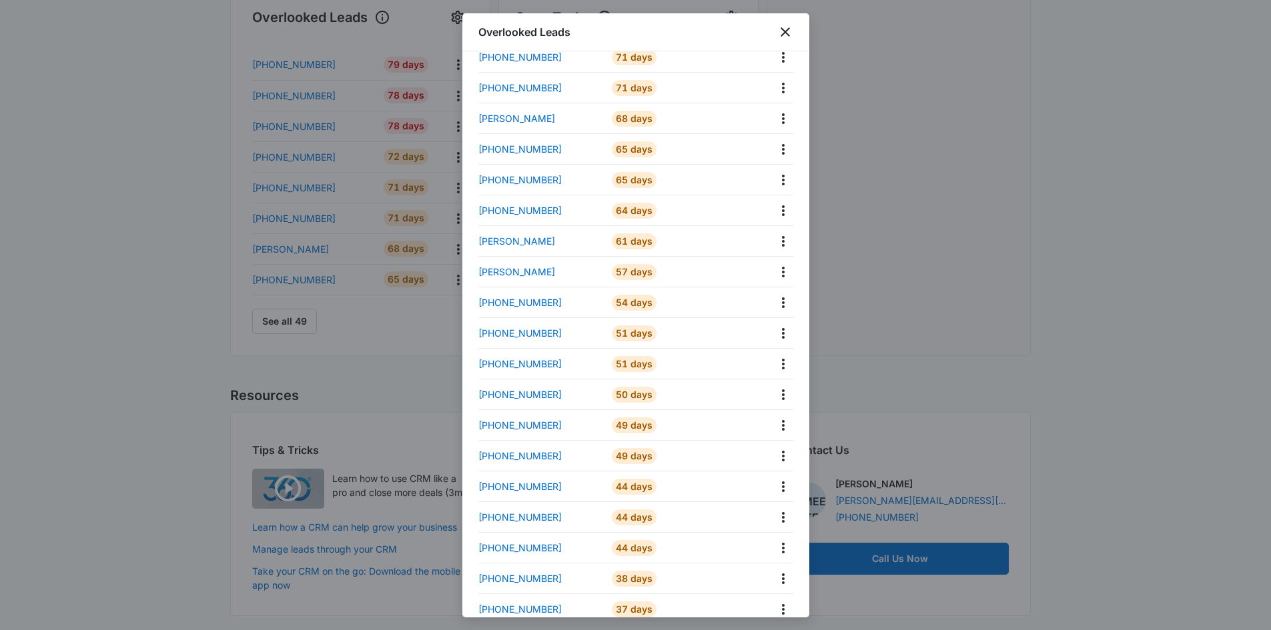
scroll to position [0, 0]
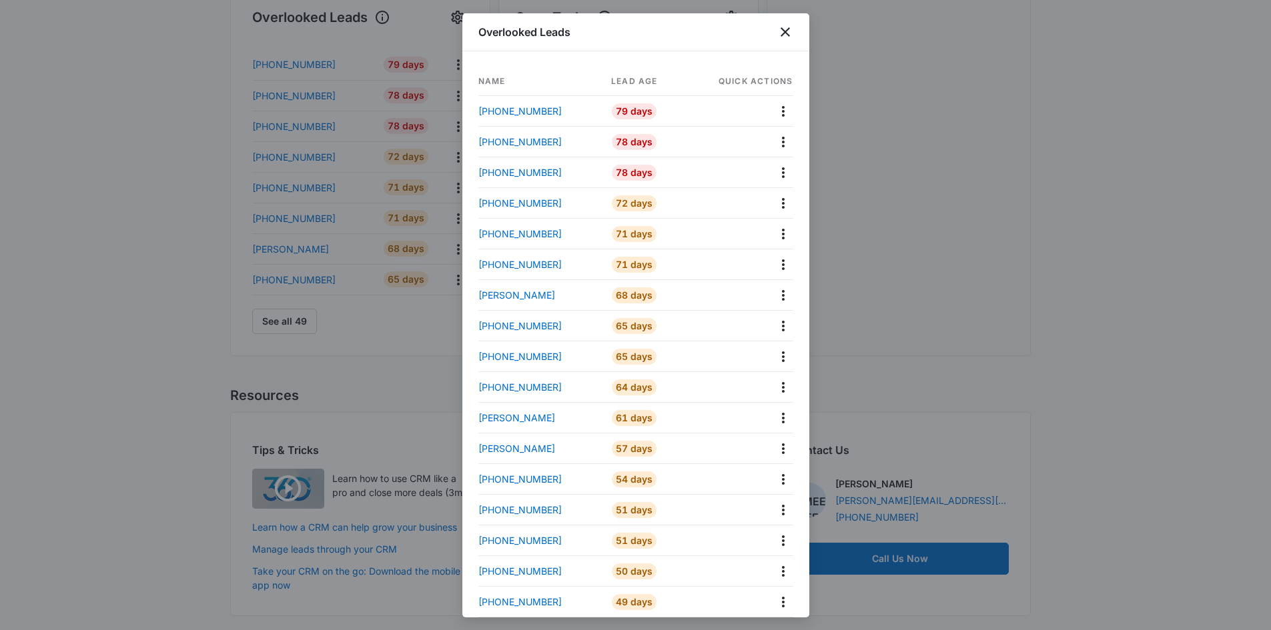
click at [976, 233] on div at bounding box center [635, 315] width 1271 height 630
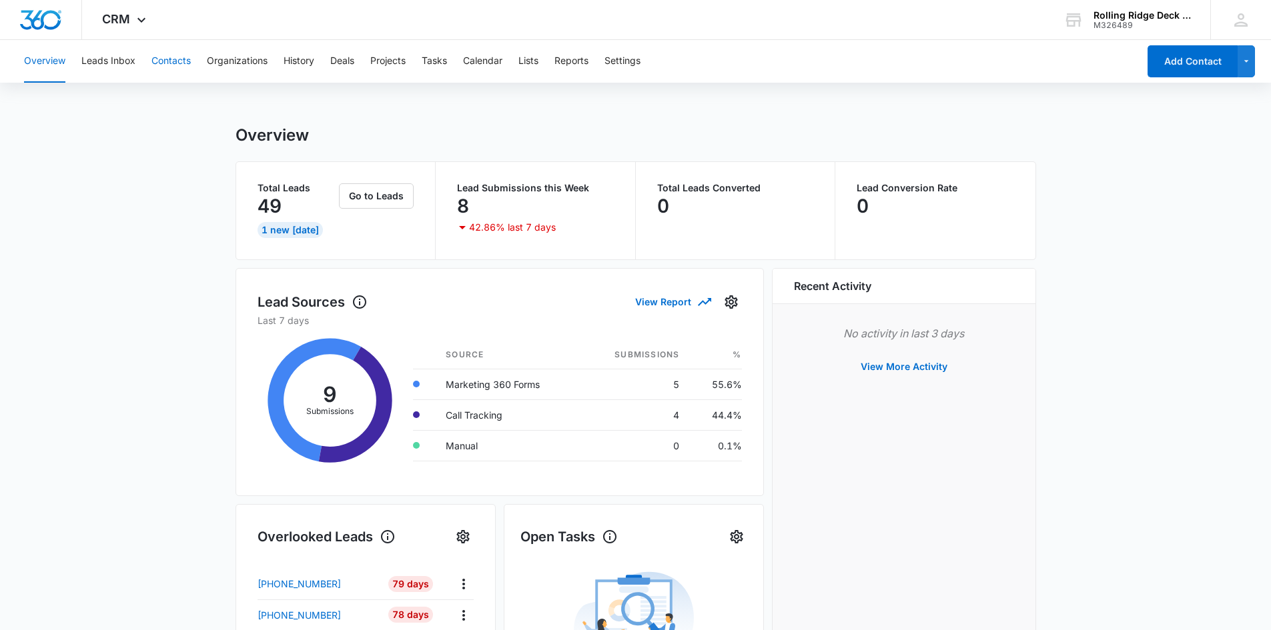
click at [159, 63] on button "Contacts" at bounding box center [170, 61] width 39 height 43
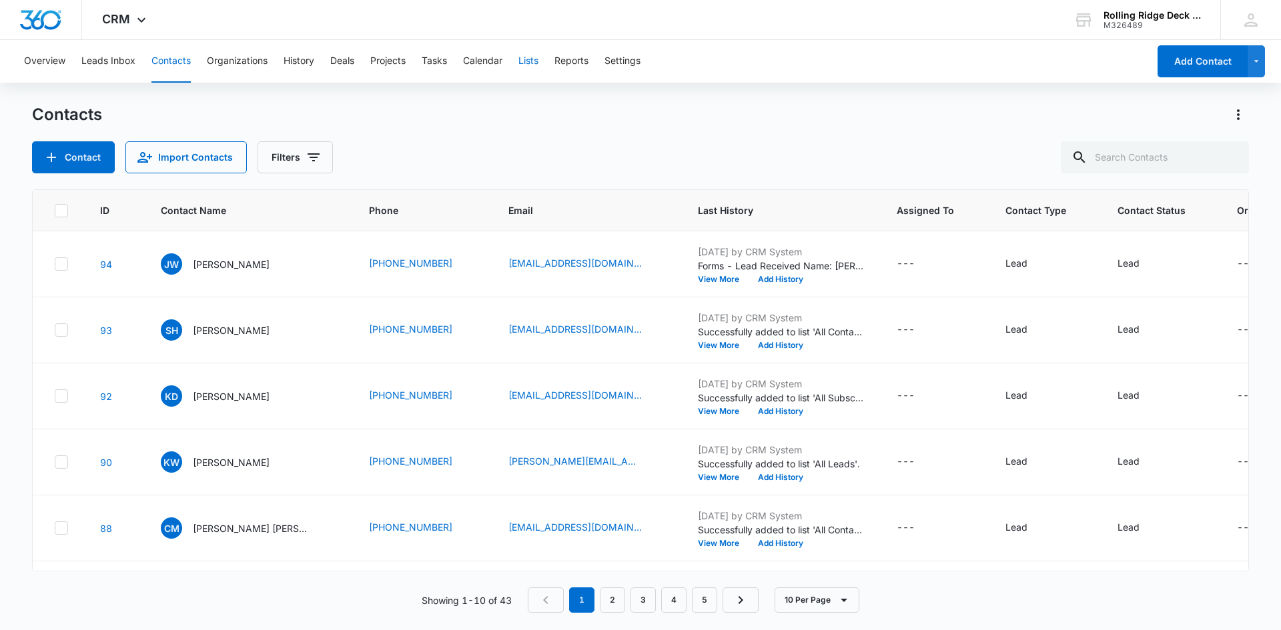
click at [534, 65] on button "Lists" at bounding box center [528, 61] width 20 height 43
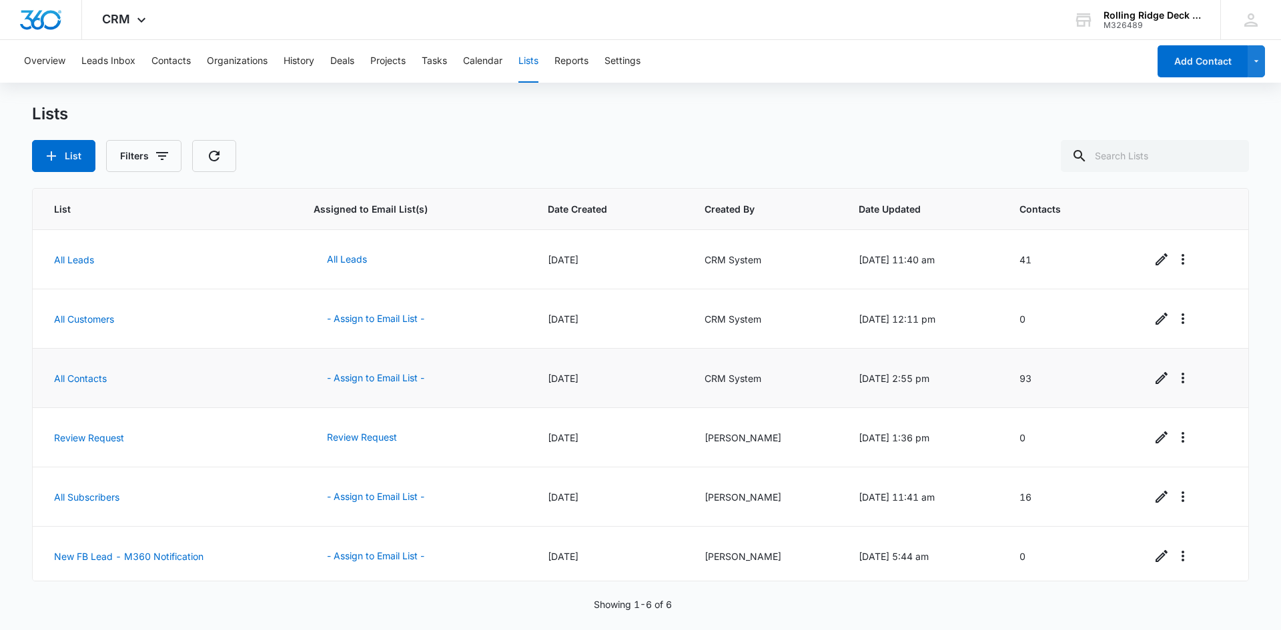
scroll to position [5, 0]
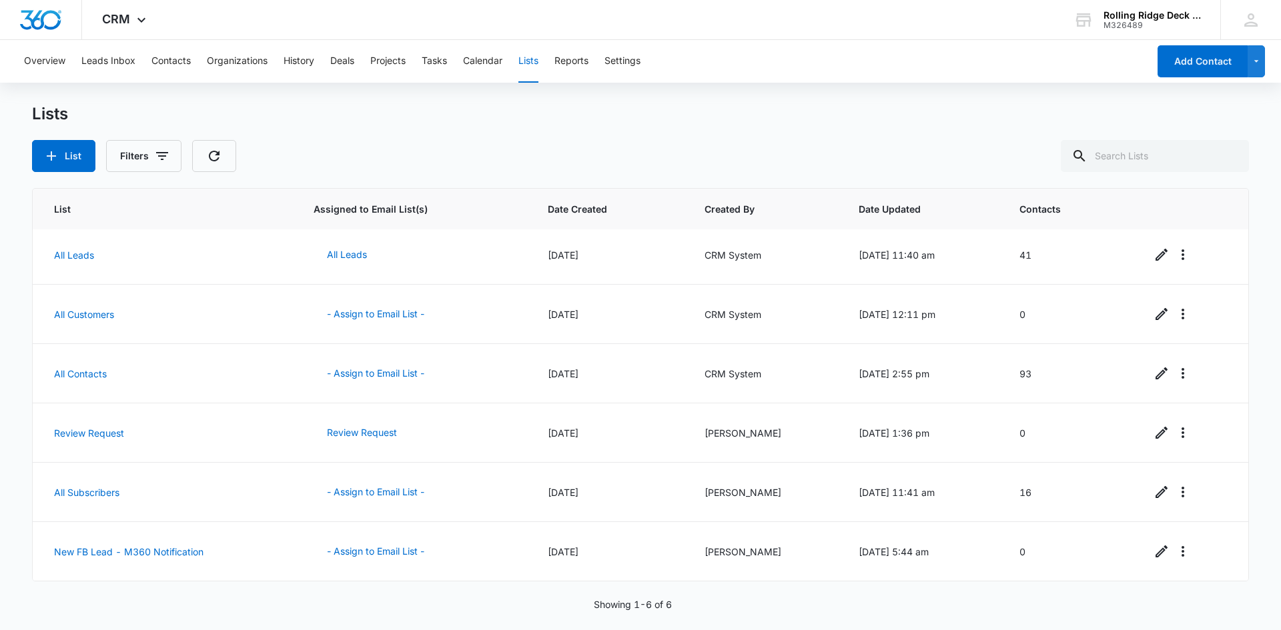
click at [545, 147] on div "List Filters" at bounding box center [640, 156] width 1217 height 32
click at [154, 163] on icon "button" at bounding box center [162, 156] width 16 height 16
click at [154, 160] on icon "button" at bounding box center [162, 156] width 16 height 16
click at [1261, 63] on icon "button" at bounding box center [1256, 61] width 11 height 16
click at [658, 139] on div "Lists List Filters" at bounding box center [640, 138] width 1217 height 68
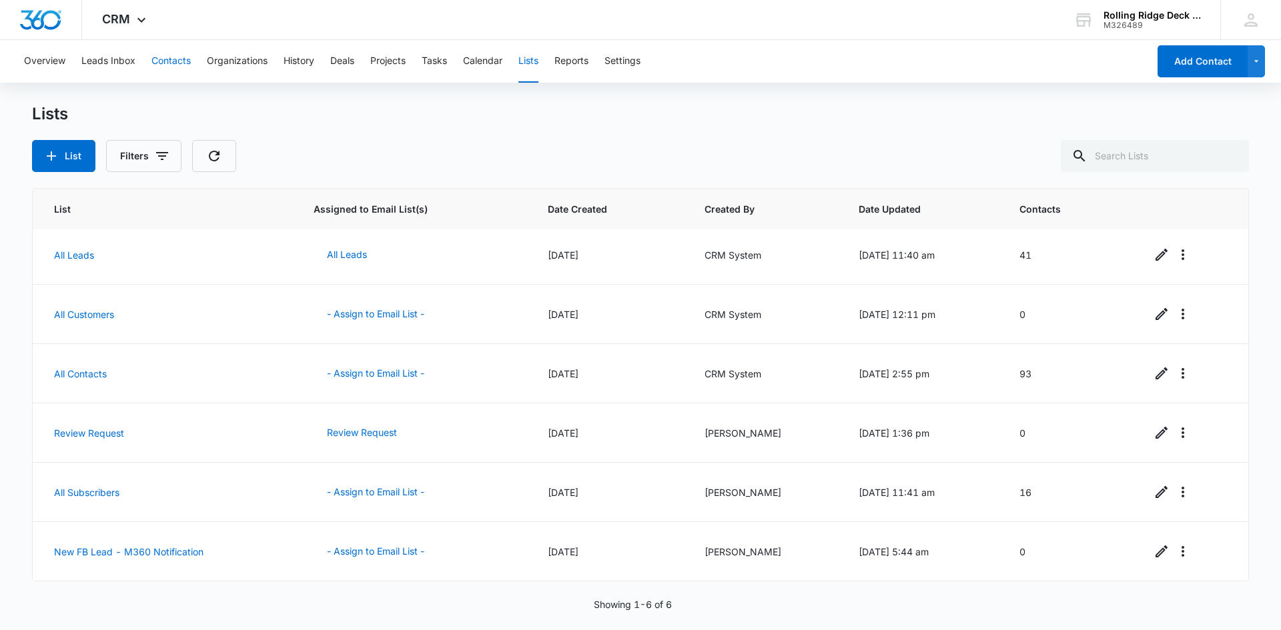
click at [169, 66] on button "Contacts" at bounding box center [170, 61] width 39 height 43
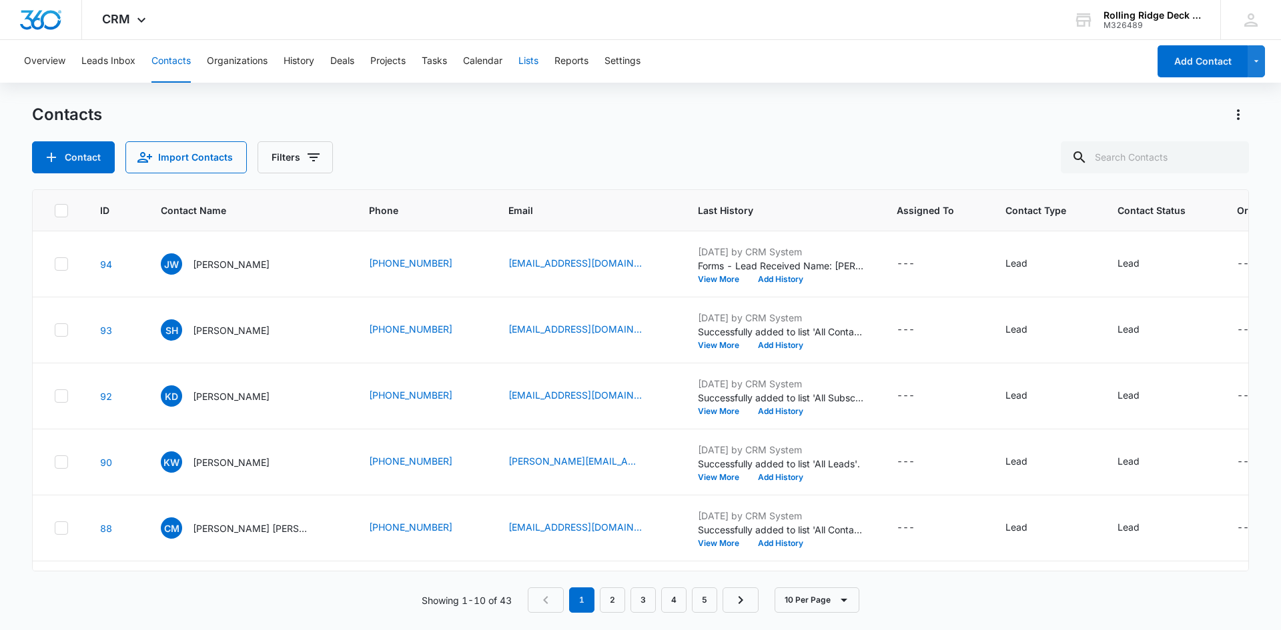
click at [534, 62] on button "Lists" at bounding box center [528, 61] width 20 height 43
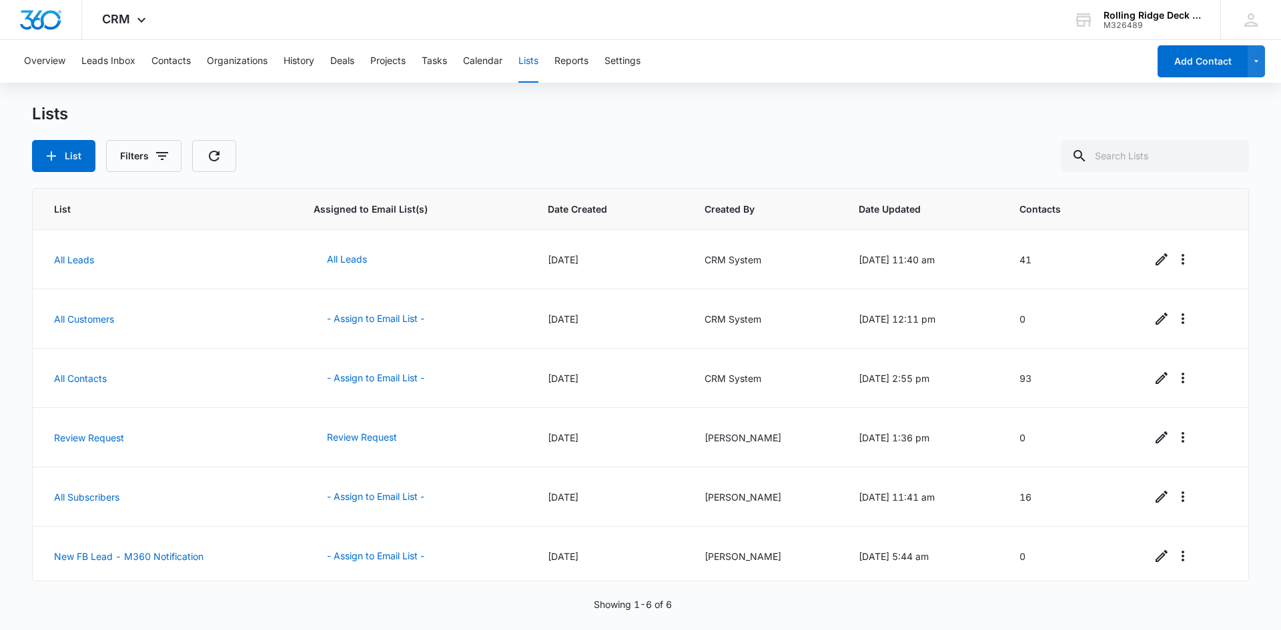
click at [457, 144] on div "List Filters" at bounding box center [640, 156] width 1217 height 32
click at [129, 21] on span "CRM" at bounding box center [116, 19] width 28 height 14
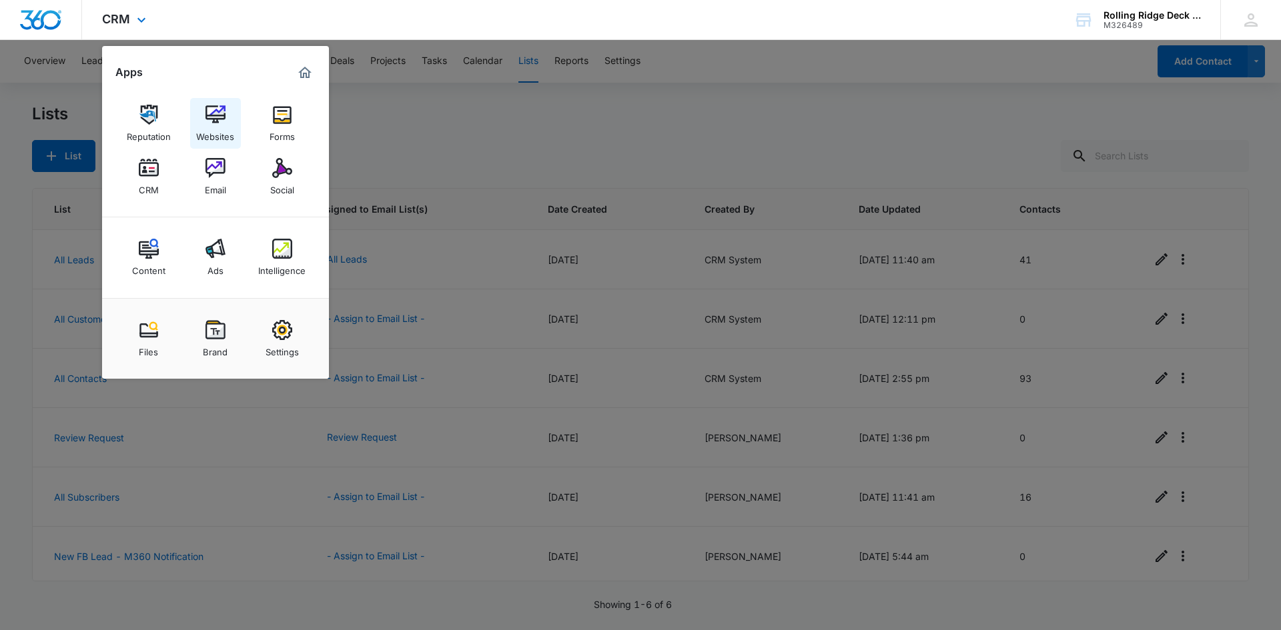
click at [227, 128] on div "Websites" at bounding box center [215, 133] width 38 height 17
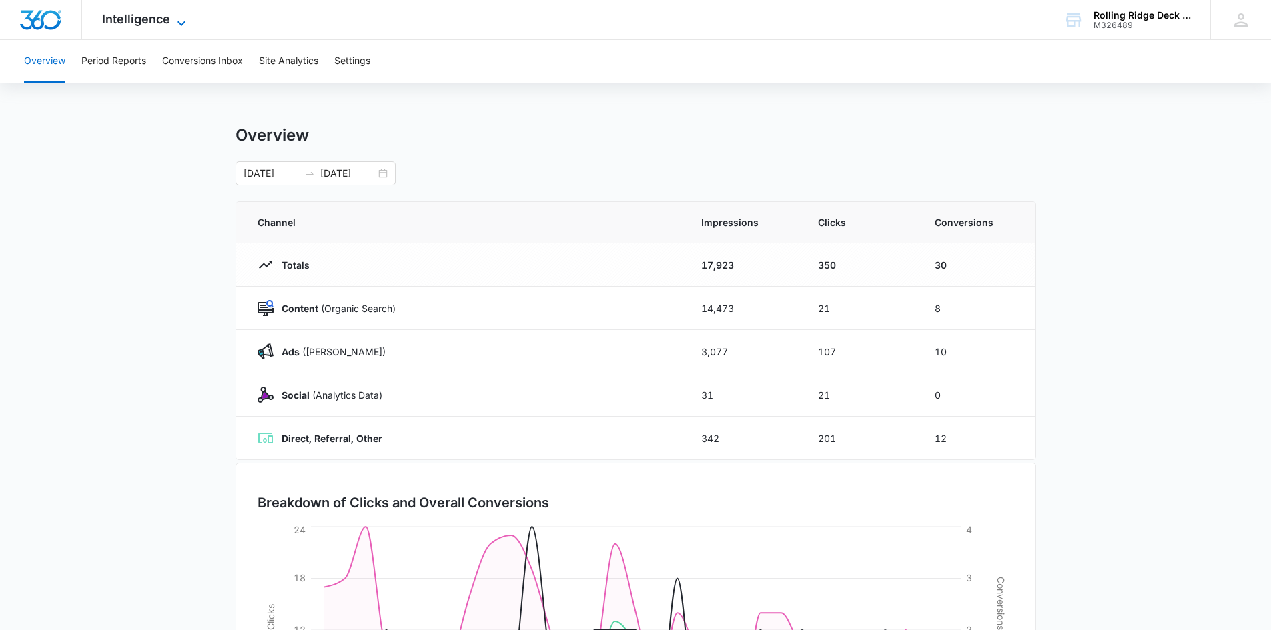
click at [140, 24] on span "Intelligence" at bounding box center [136, 19] width 68 height 14
